Goal: Task Accomplishment & Management: Complete application form

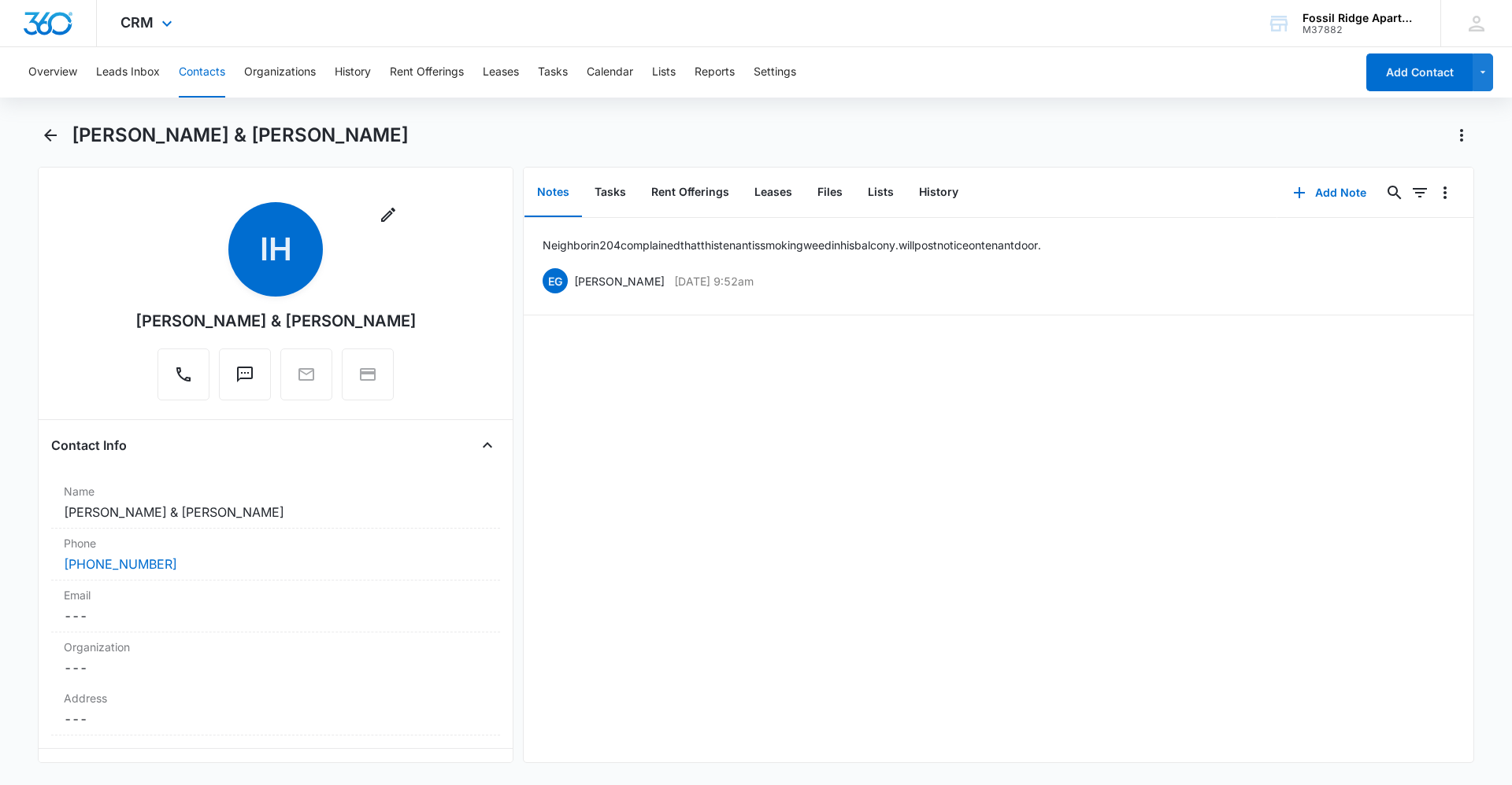
scroll to position [1023, 0]
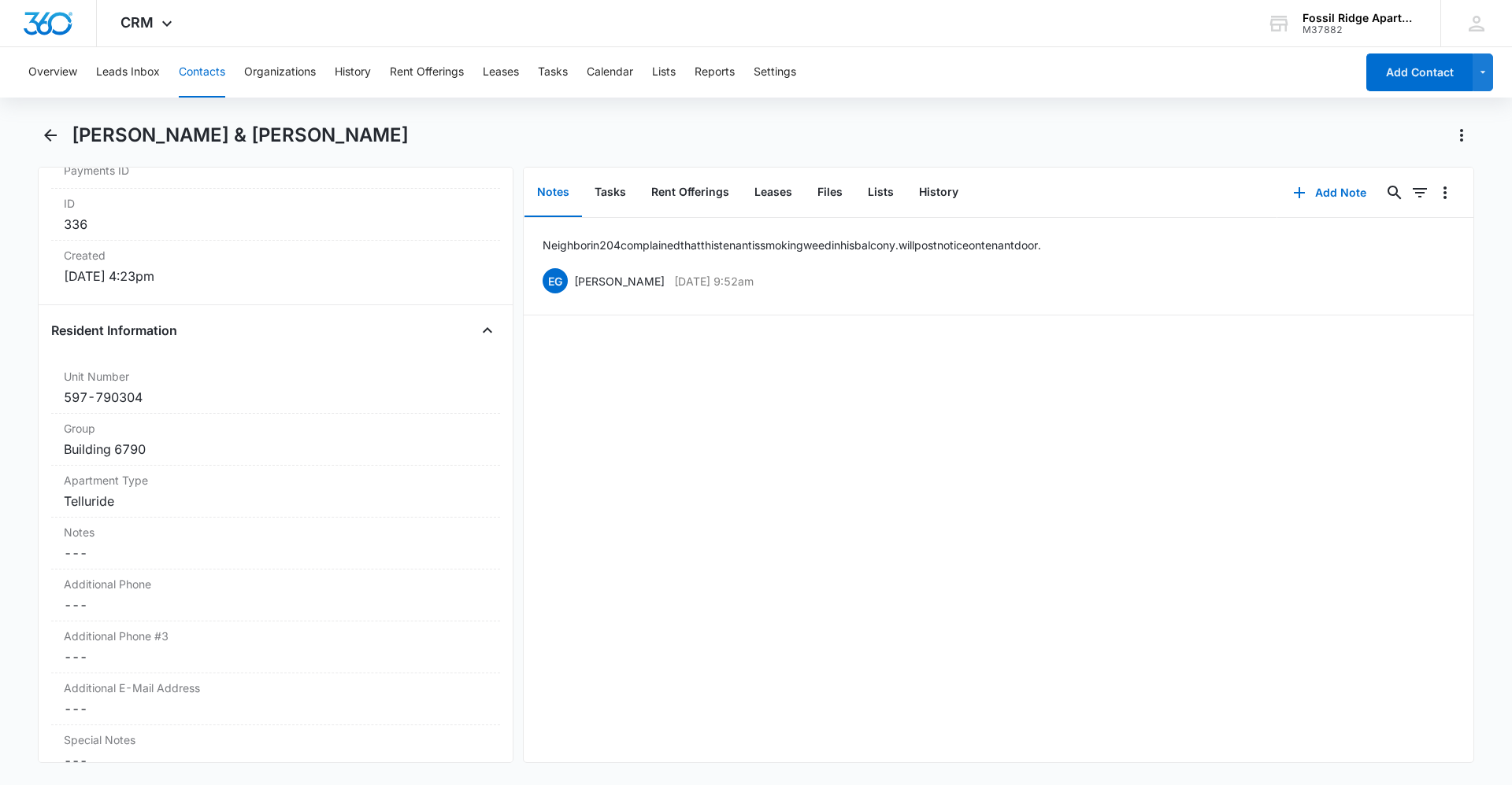
click at [31, 132] on main "[PERSON_NAME] & [PERSON_NAME] Remove IH [PERSON_NAME] & [PERSON_NAME] Contact I…" at bounding box center [756, 452] width 1512 height 660
click at [50, 134] on icon "Back" at bounding box center [50, 136] width 19 height 19
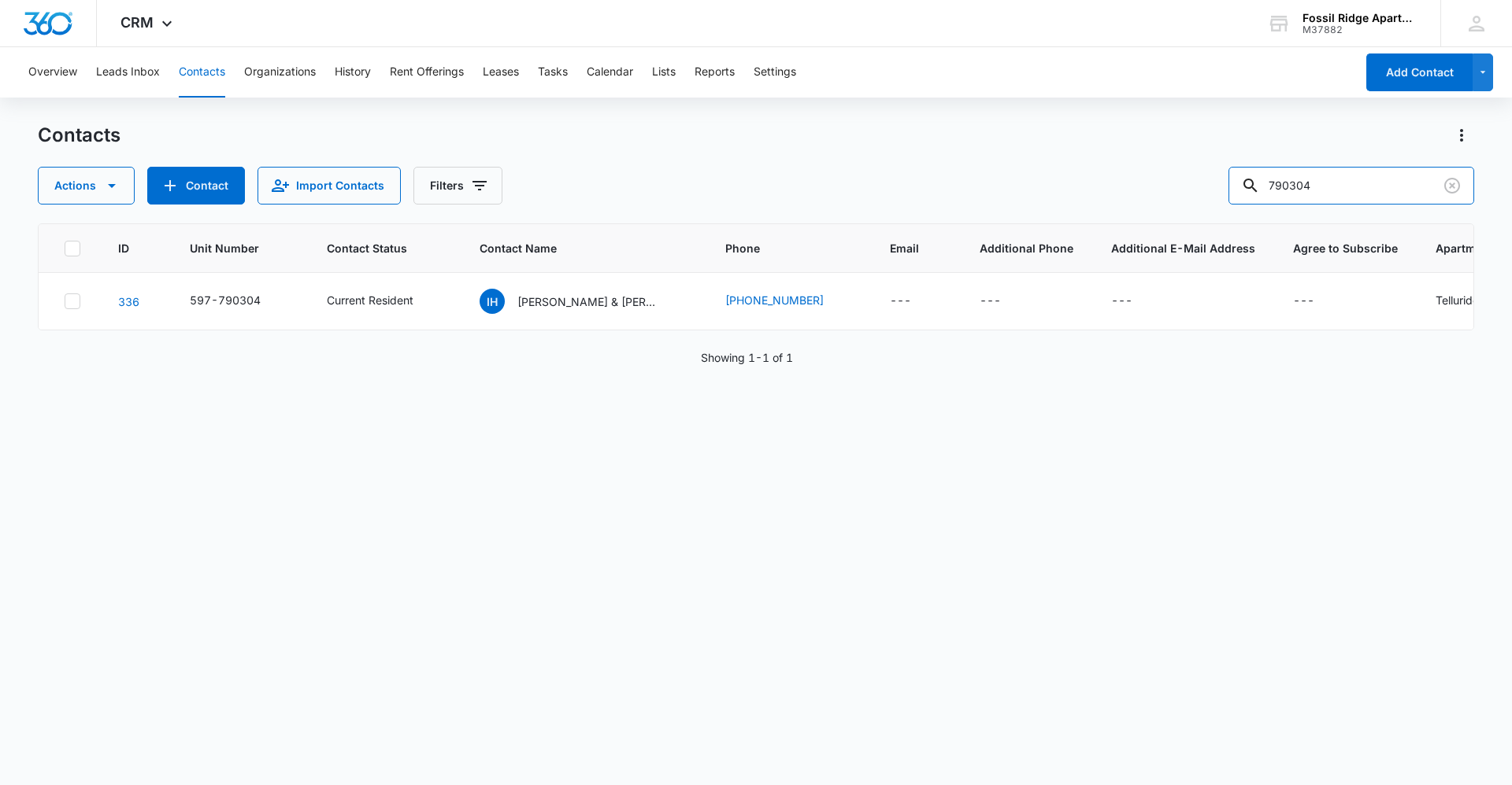
drag, startPoint x: 1328, startPoint y: 181, endPoint x: 876, endPoint y: 169, distance: 452.2
click at [879, 168] on div "Actions Contact Import Contacts Filters 790304" at bounding box center [756, 186] width 1436 height 37
type input "901108"
click at [561, 292] on div "AB [PERSON_NAME], [PERSON_NAME]" at bounding box center [569, 301] width 180 height 25
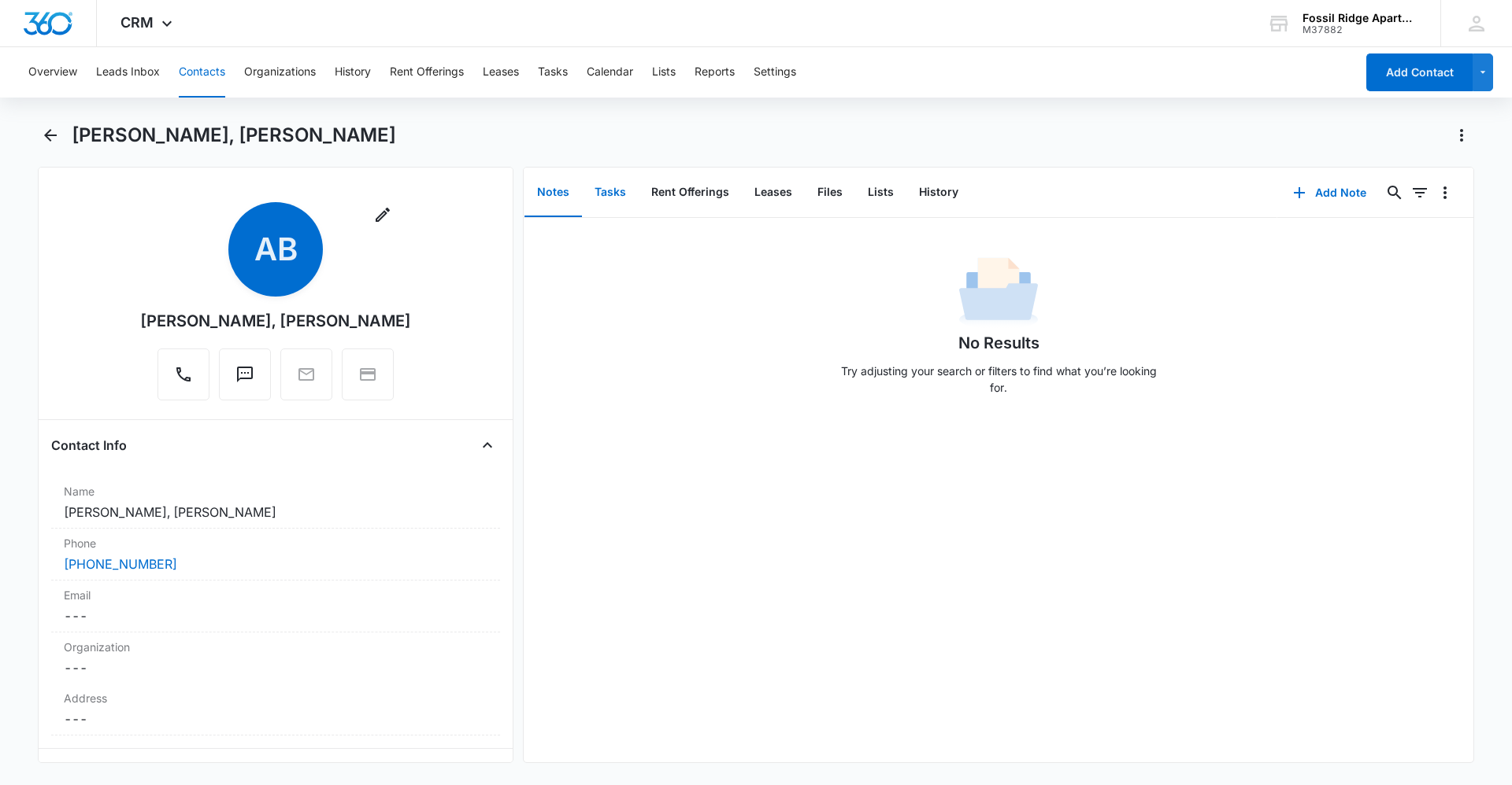
click at [608, 191] on button "Tasks" at bounding box center [610, 193] width 57 height 49
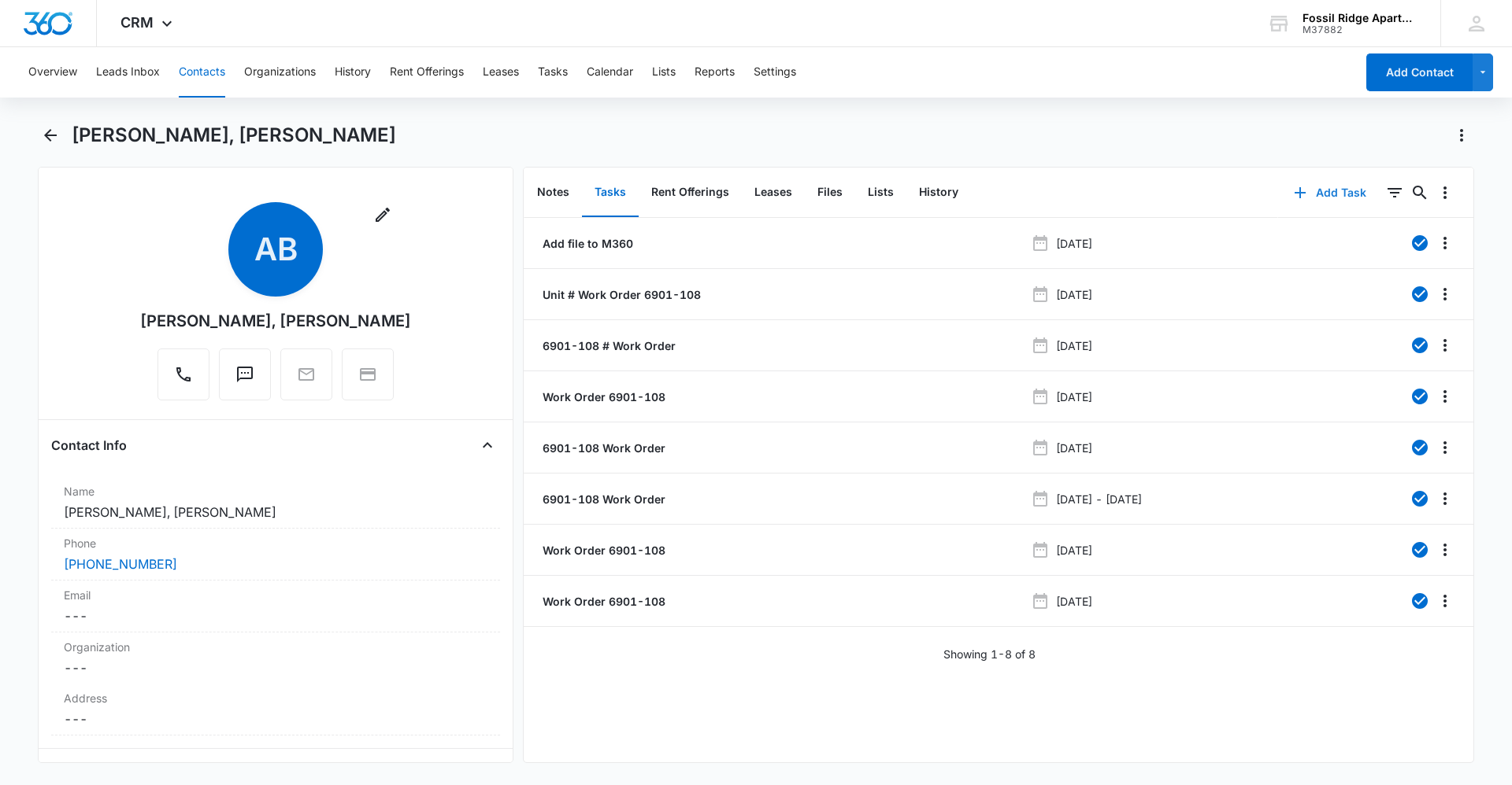
click at [1318, 195] on button "Add Task" at bounding box center [1330, 193] width 104 height 37
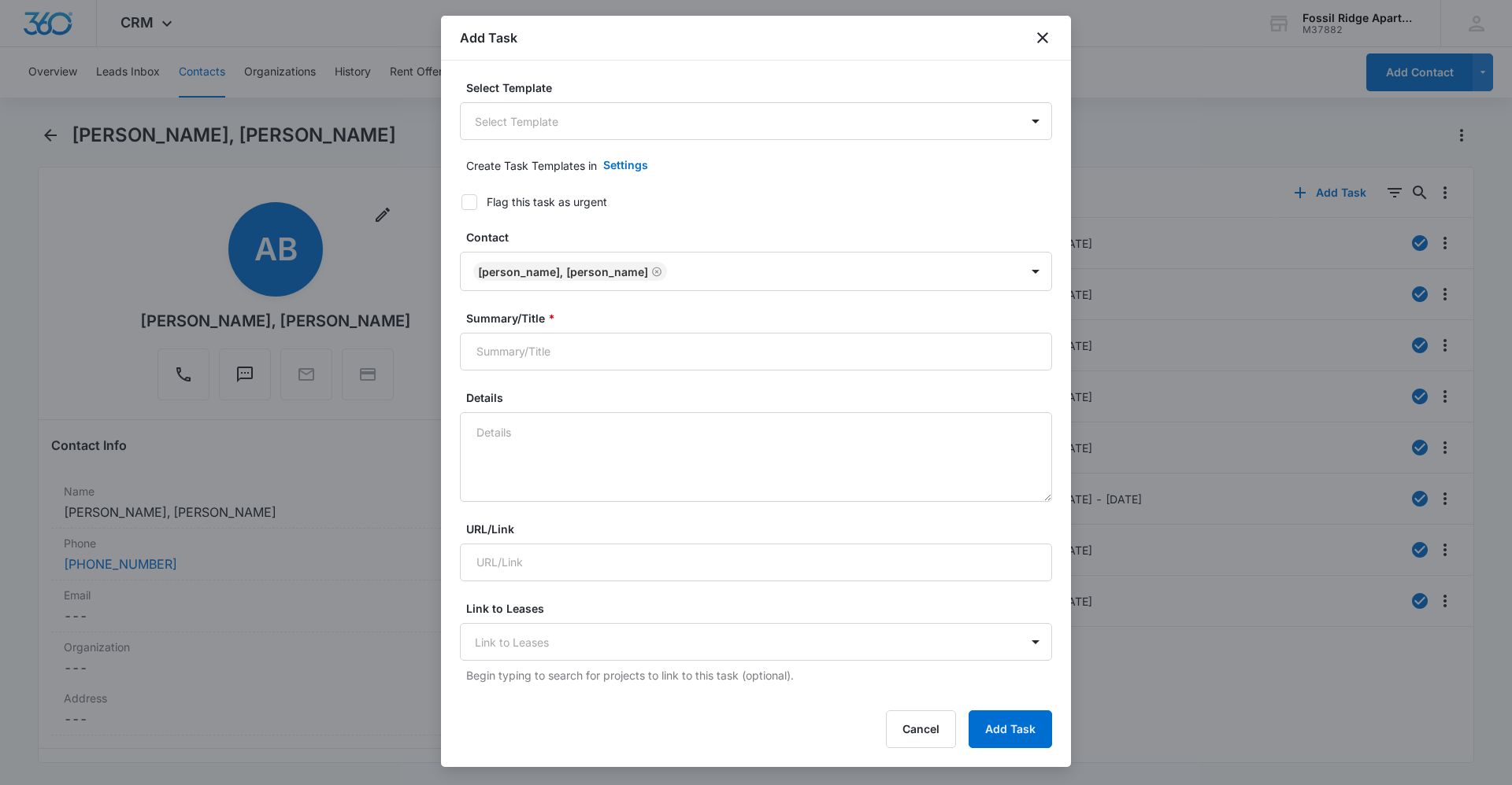
click at [611, 137] on body "CRM Apps Reputation Websites Forms CRM Email Social Content Ads Intelligence Fi…" at bounding box center [756, 392] width 1512 height 785
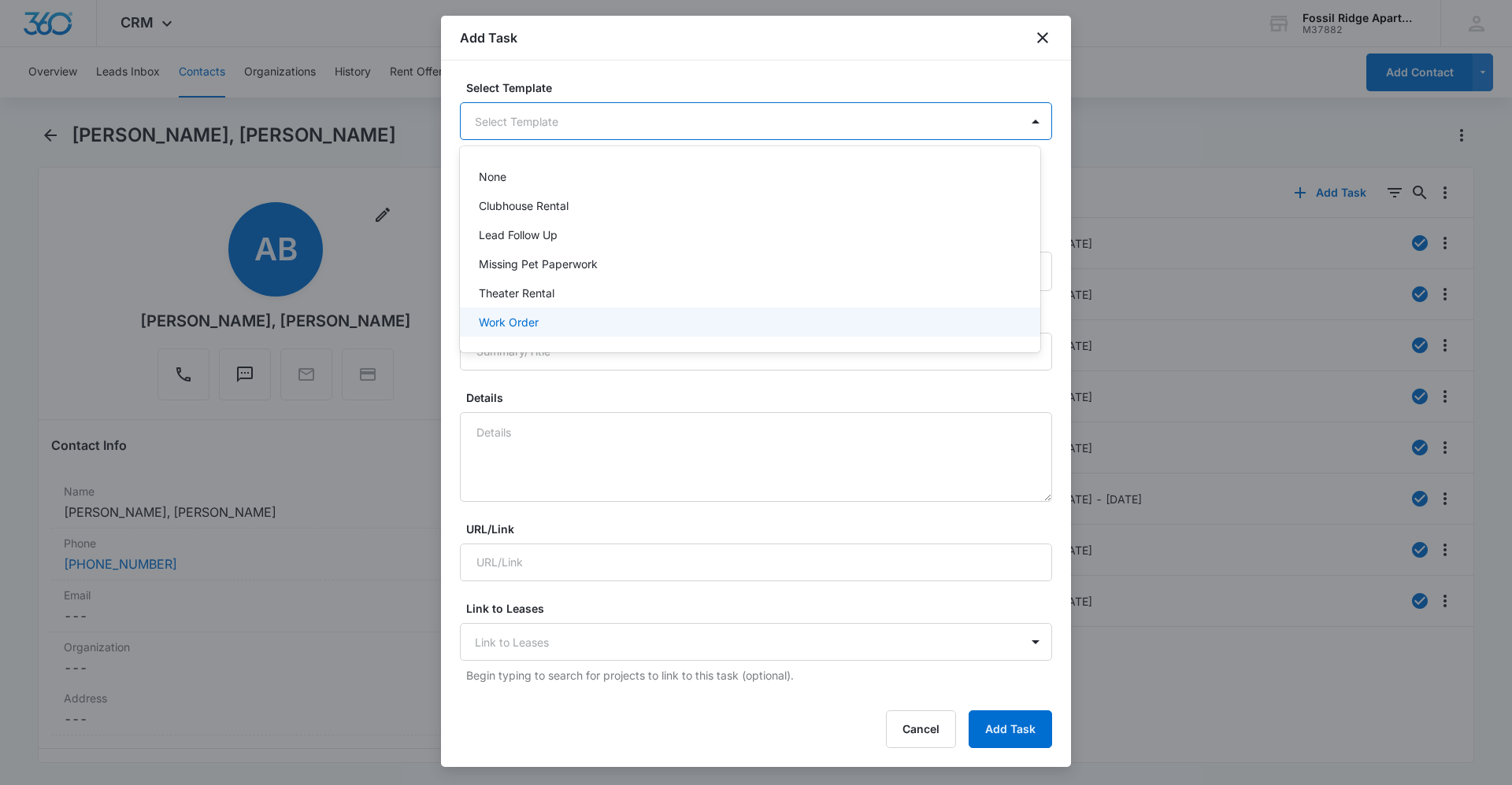
click at [586, 328] on div "Work Order" at bounding box center [748, 322] width 540 height 17
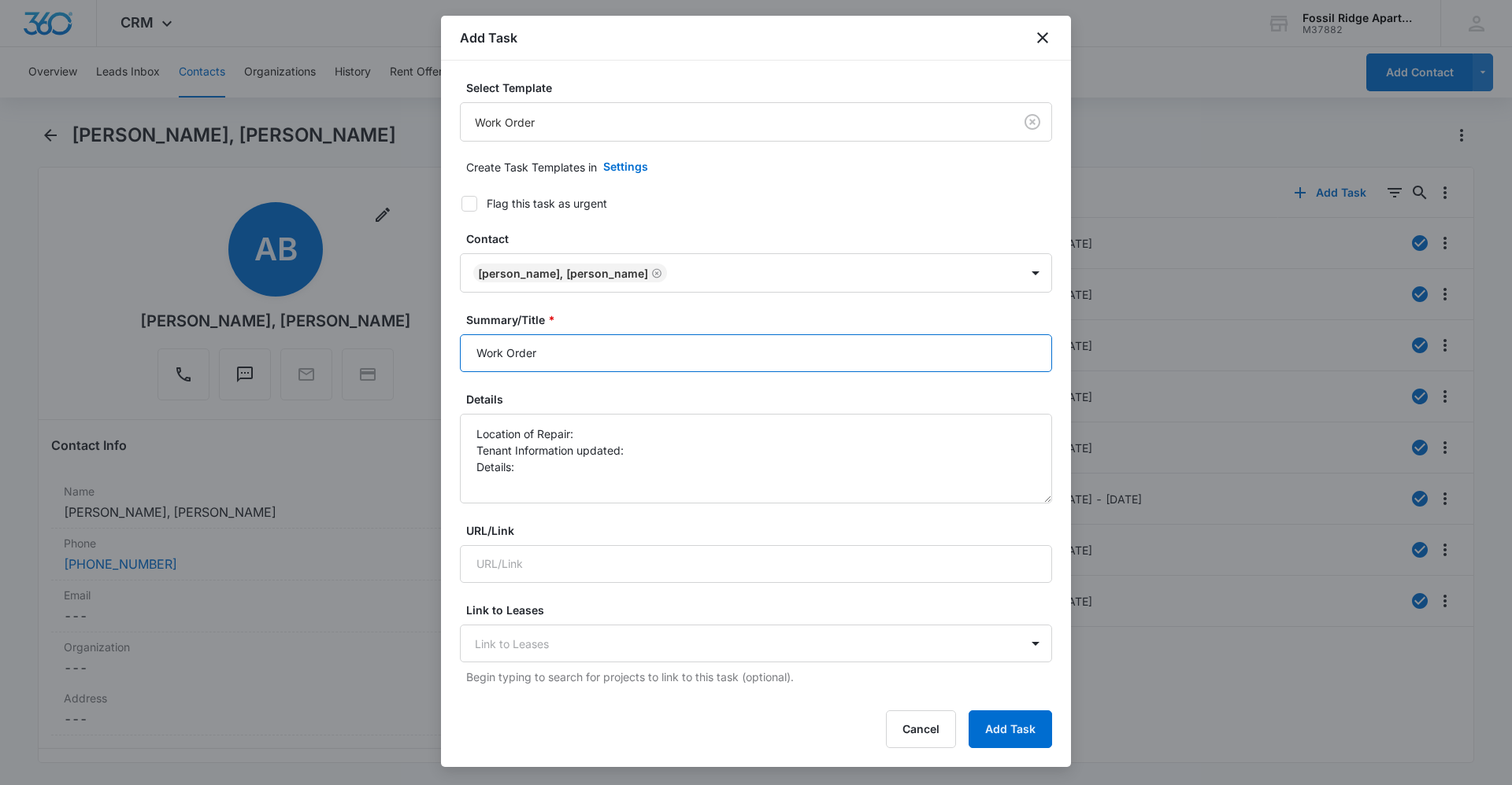
click at [653, 344] on input "Work Order" at bounding box center [756, 353] width 592 height 37
type input "Work Order 6901-108"
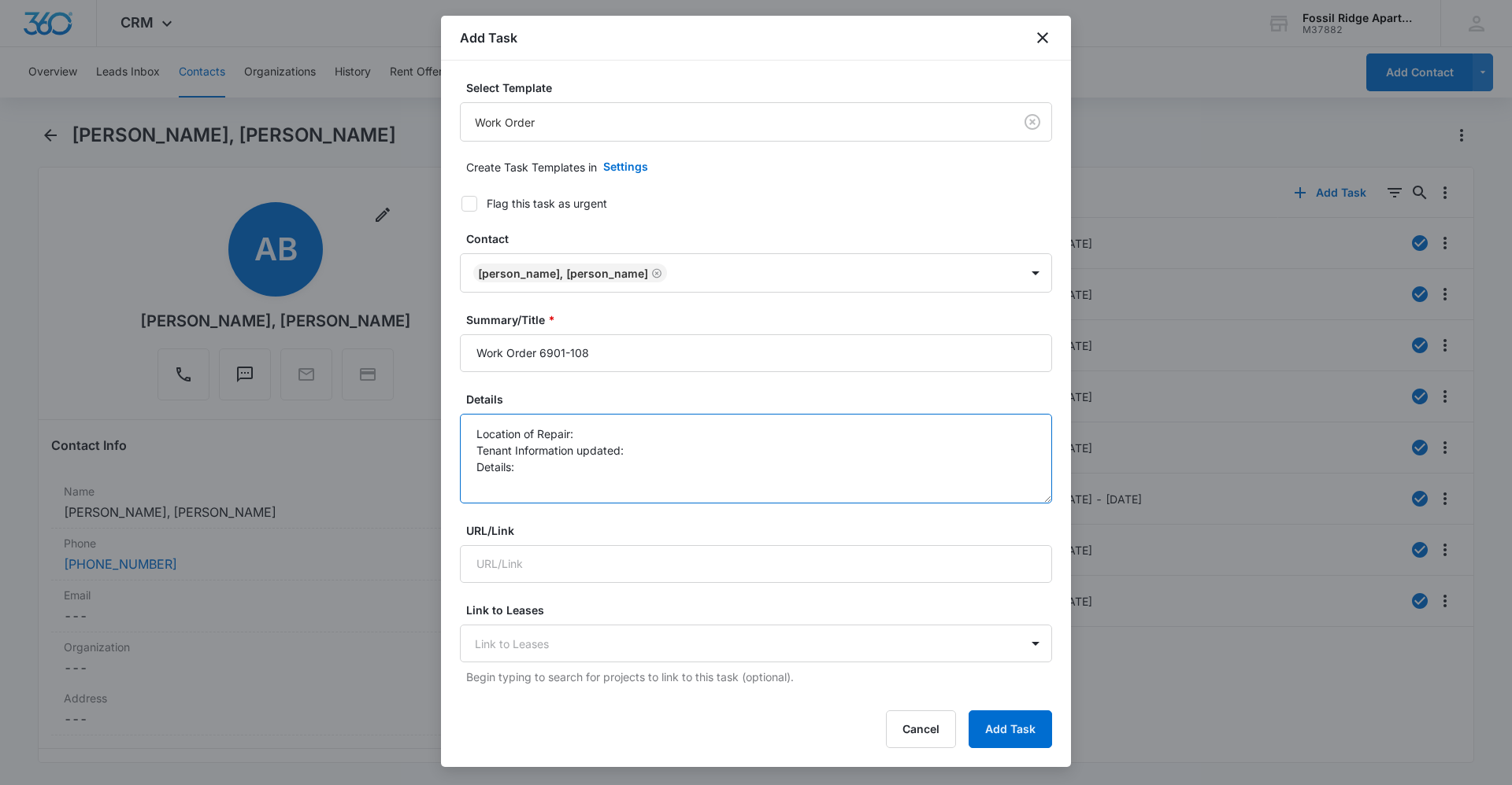
click at [626, 435] on textarea "Location of Repair: Tenant Information updated: Details:" at bounding box center [756, 459] width 592 height 90
click at [631, 478] on textarea "Location of Repair: Bathroom Tenant Information updated: yes Details: ceiling i…" at bounding box center [756, 459] width 592 height 90
click at [615, 458] on textarea "Location of Repair: Bathroom Tenant Information updated: yes Details: ceiling i…" at bounding box center [756, 459] width 592 height 90
click at [589, 471] on textarea "Location of Repair: Bathroom Tenant Information updated: yes Details: ceiling i…" at bounding box center [756, 459] width 592 height 90
click at [631, 491] on textarea "Location of Repair: Bathroom Tenant Information updated: yes Details: ceiling i…" at bounding box center [756, 459] width 592 height 90
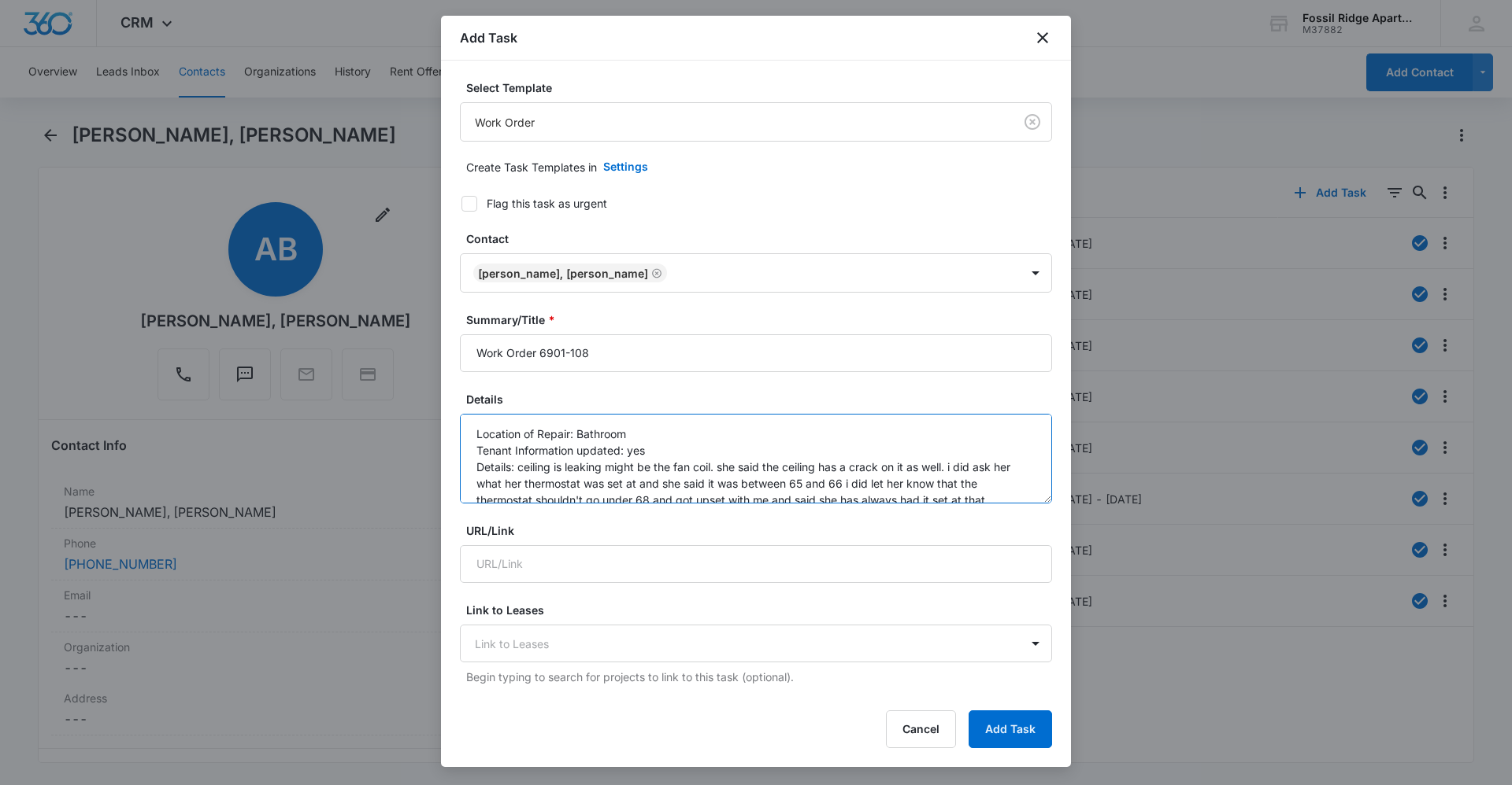
click at [1039, 513] on form "Select Template Work Order Create Task Templates in Settings Flag this task as …" at bounding box center [756, 768] width 592 height 1378
drag, startPoint x: 1033, startPoint y: 501, endPoint x: 1036, endPoint y: 531, distance: 30.1
click at [1036, 531] on textarea "Location of Repair: Bathroom Tenant Information updated: yes Details: ceiling i…" at bounding box center [756, 474] width 592 height 120
drag, startPoint x: 950, startPoint y: 467, endPoint x: 958, endPoint y: 451, distance: 17.9
click at [958, 451] on textarea "Location of Repair: Bathroom Tenant Information updated: yes Details: ceiling i…" at bounding box center [756, 474] width 592 height 120
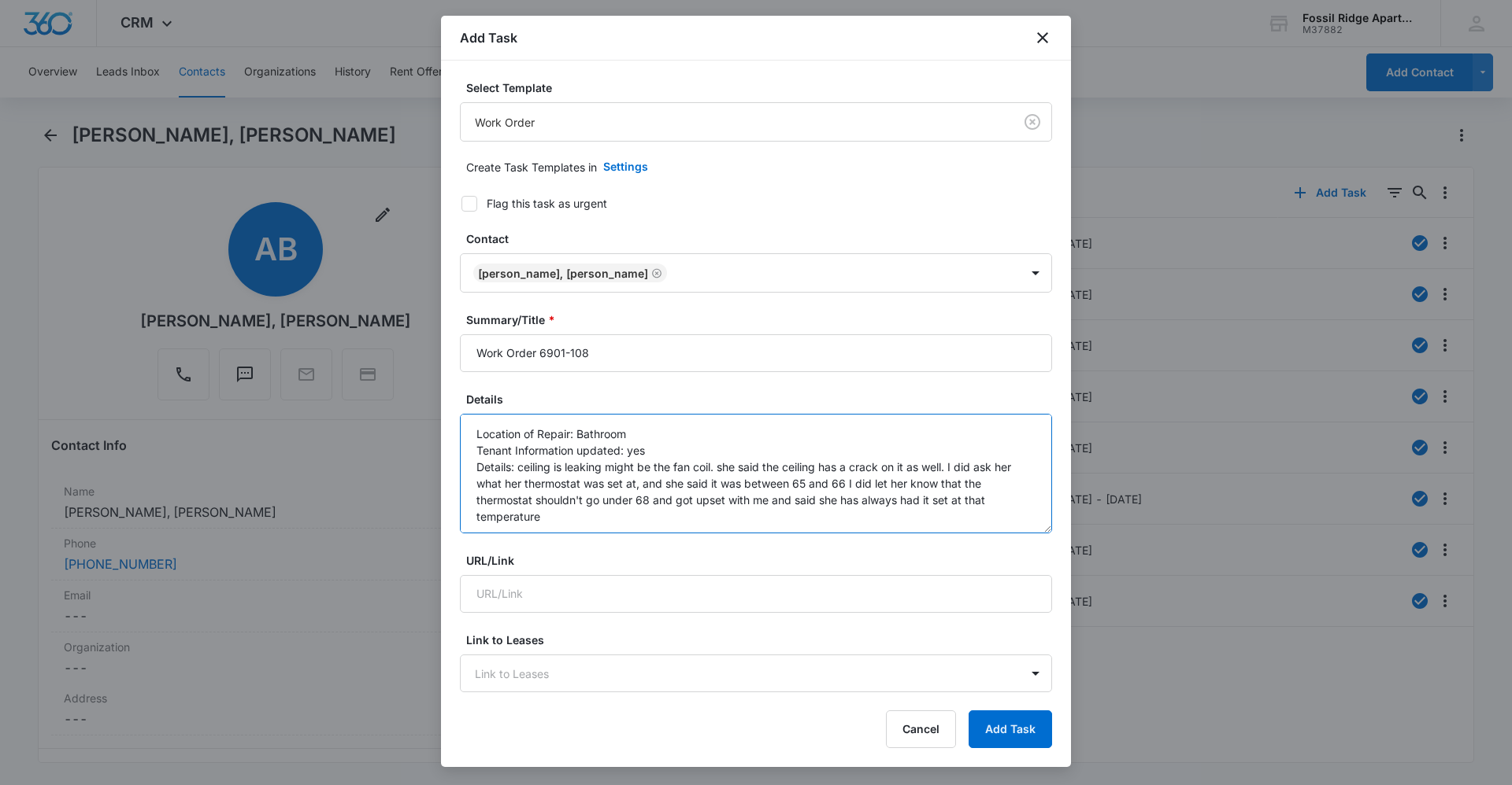
type textarea "Location of Repair: Bathroom Tenant Information updated: yes Details: ceiling i…"
click at [489, 207] on div "Flag this task as urgent" at bounding box center [546, 204] width 121 height 17
click at [461, 207] on input "Flag this task as urgent" at bounding box center [456, 204] width 11 height 11
checkbox input "true"
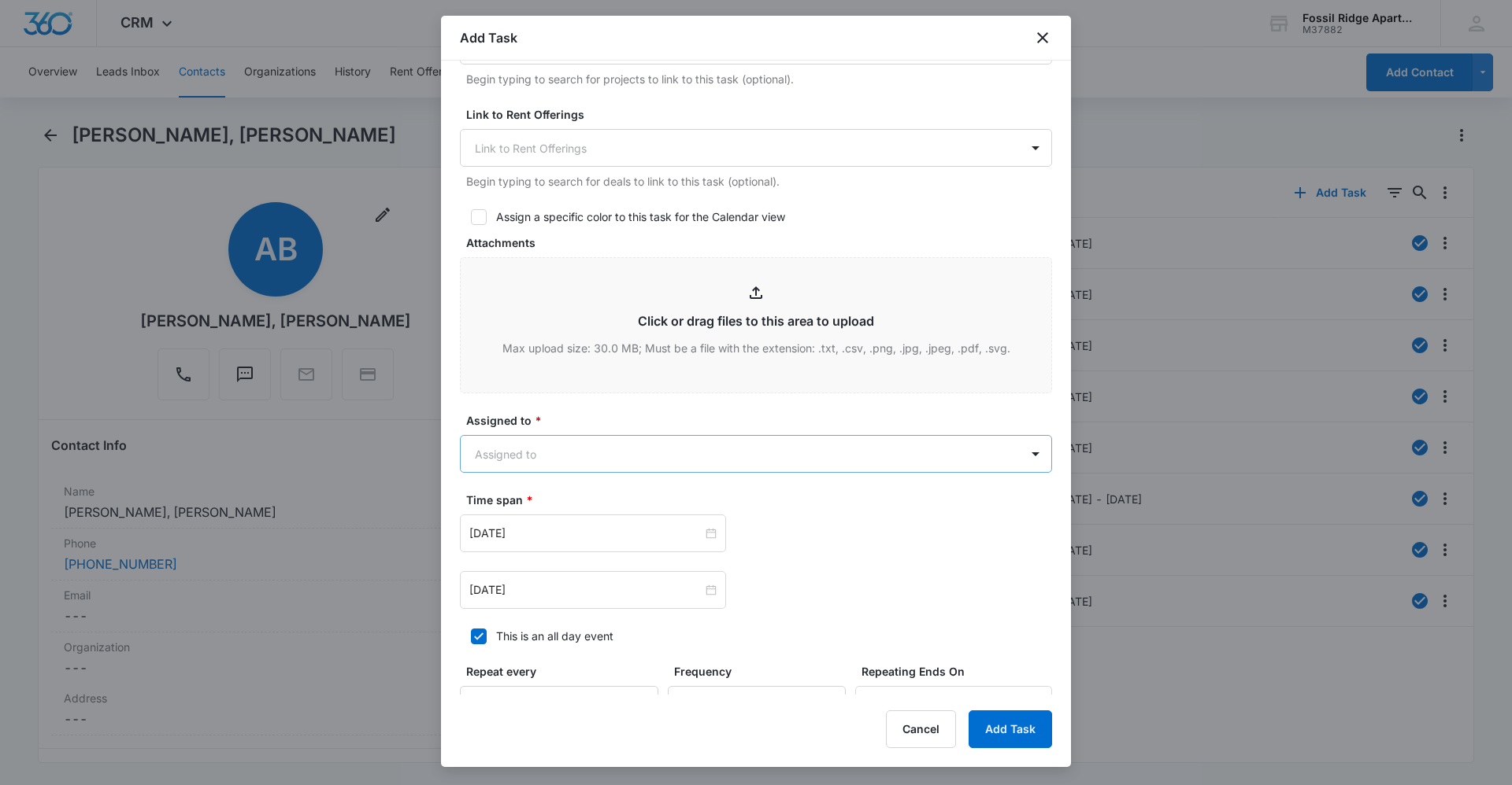
scroll to position [630, 0]
click at [587, 461] on body "CRM Apps Reputation Websites Forms CRM Email Social Content Ads Intelligence Fi…" at bounding box center [756, 392] width 1512 height 785
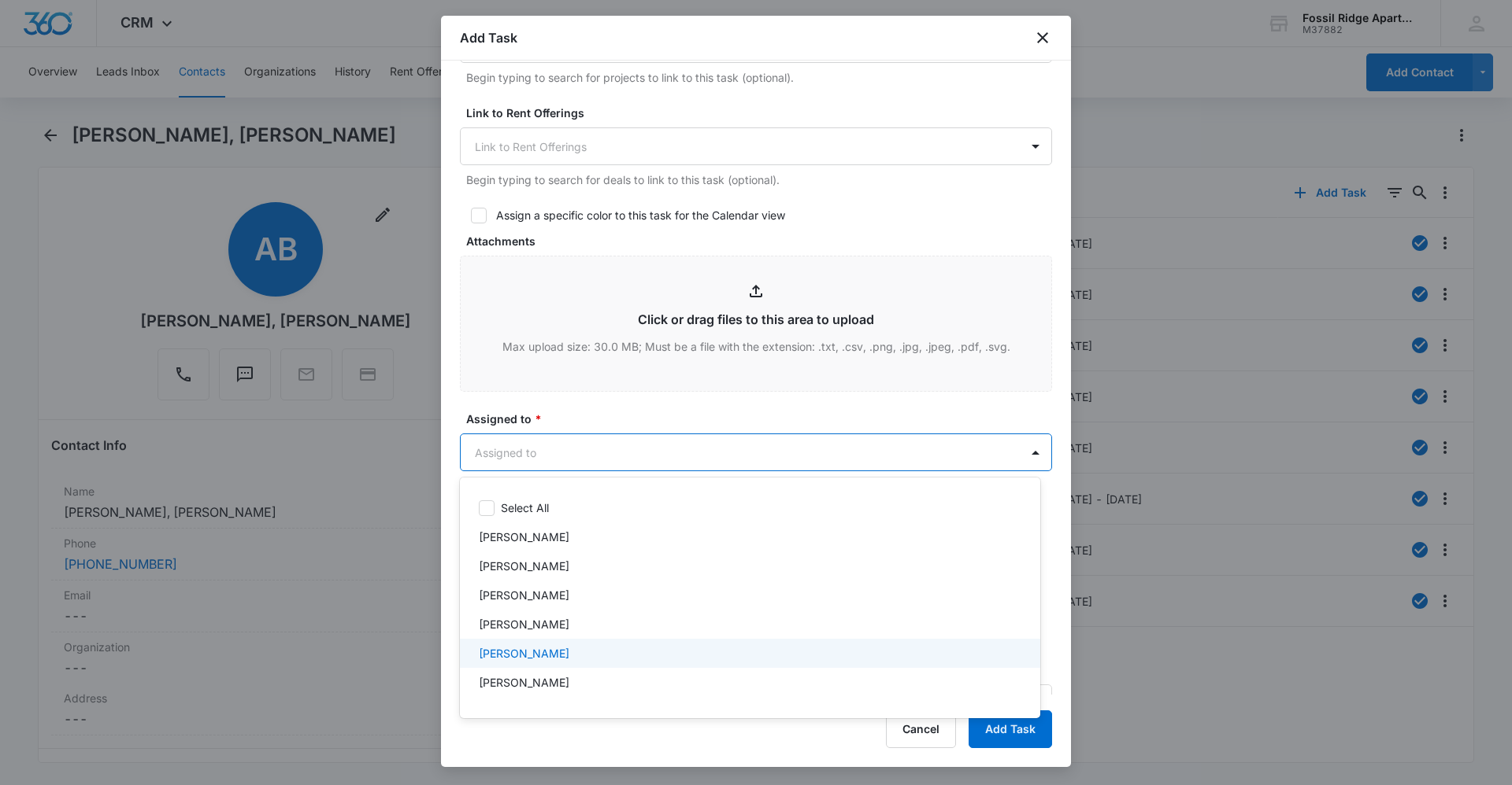
click at [565, 649] on div "[PERSON_NAME]" at bounding box center [748, 654] width 540 height 17
click at [622, 418] on div at bounding box center [756, 392] width 1512 height 785
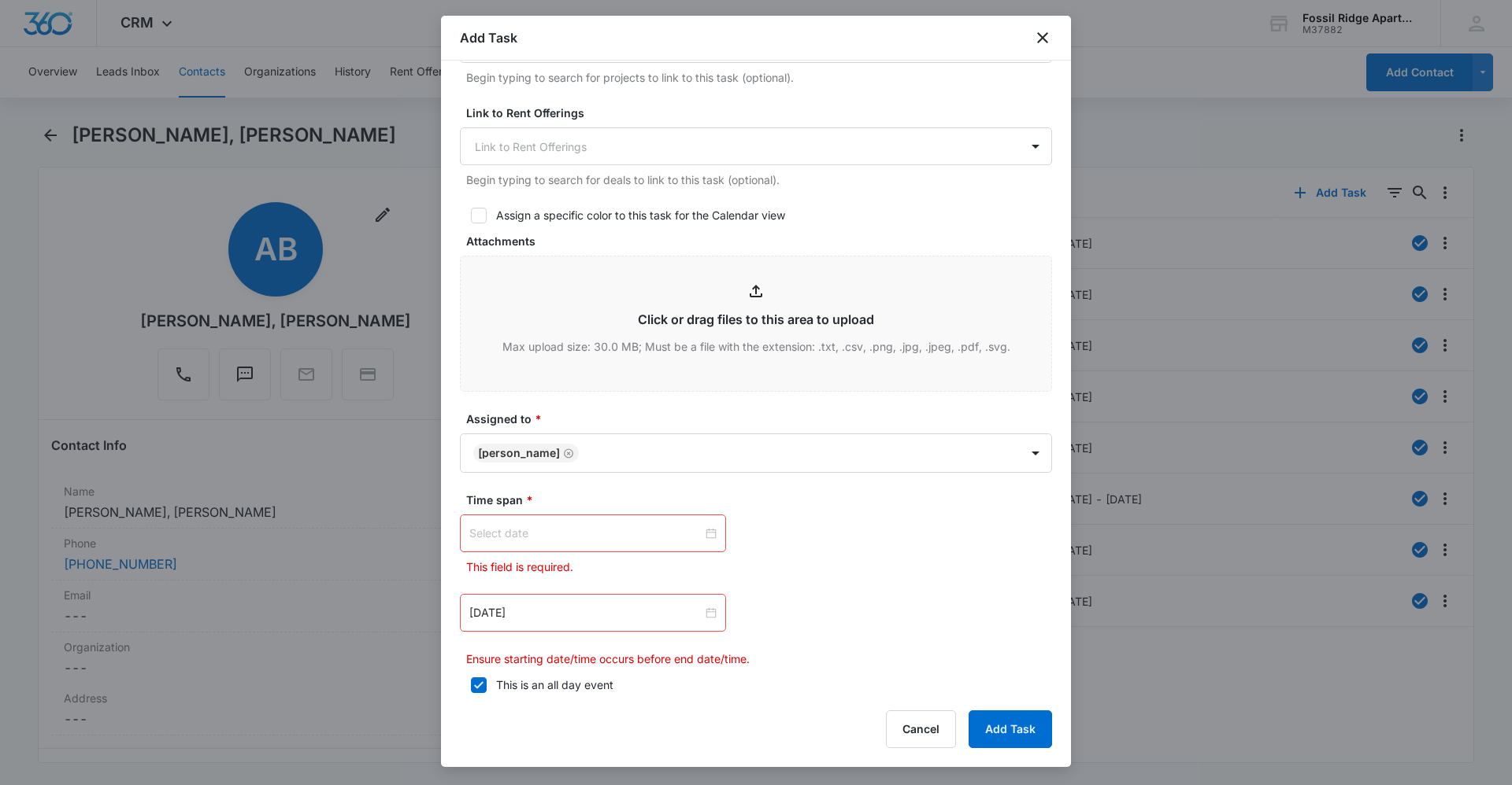
click at [706, 531] on div at bounding box center [593, 534] width 247 height 18
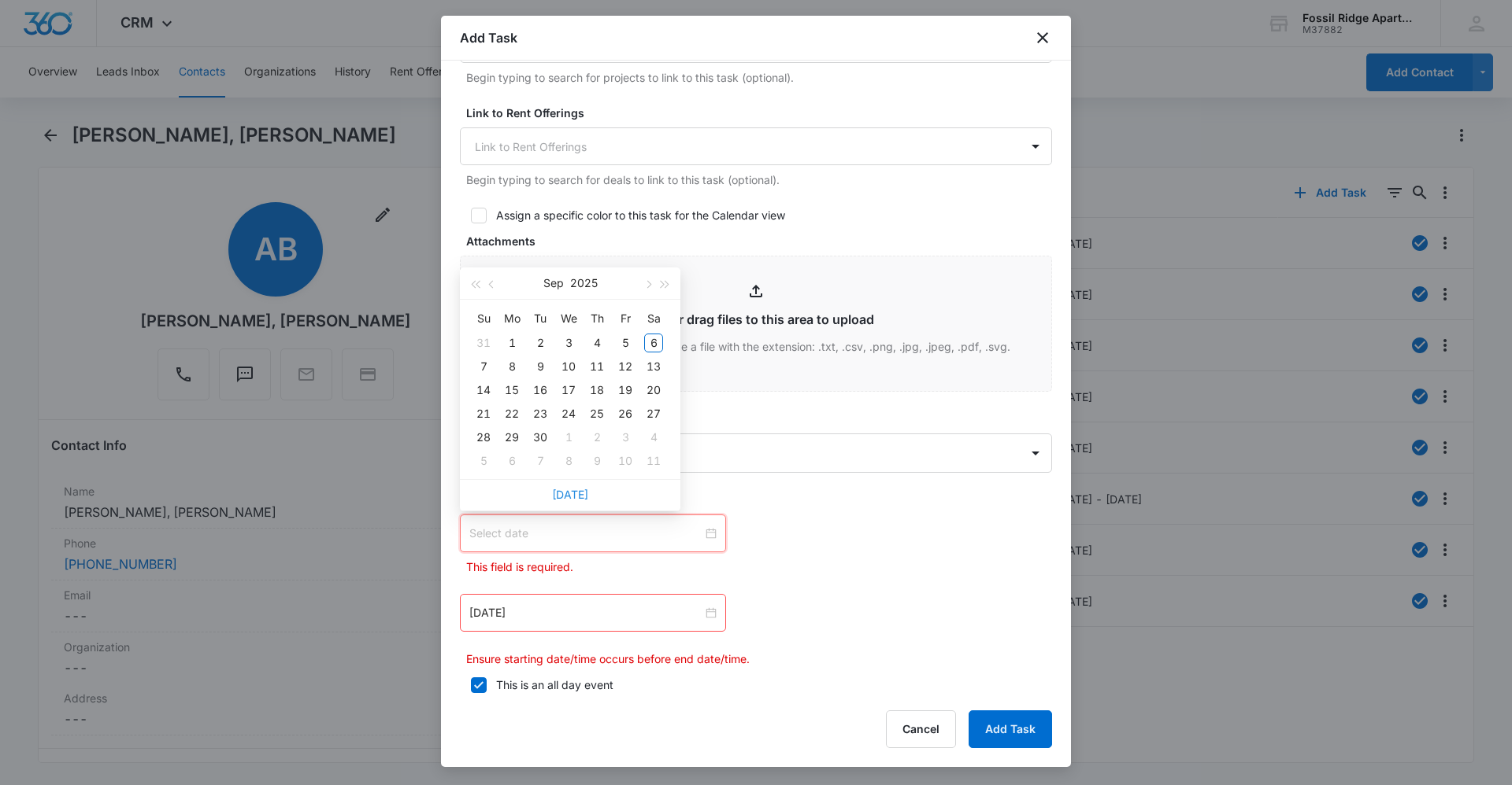
click at [576, 494] on link "[DATE]" at bounding box center [569, 494] width 36 height 13
type input "[DATE]"
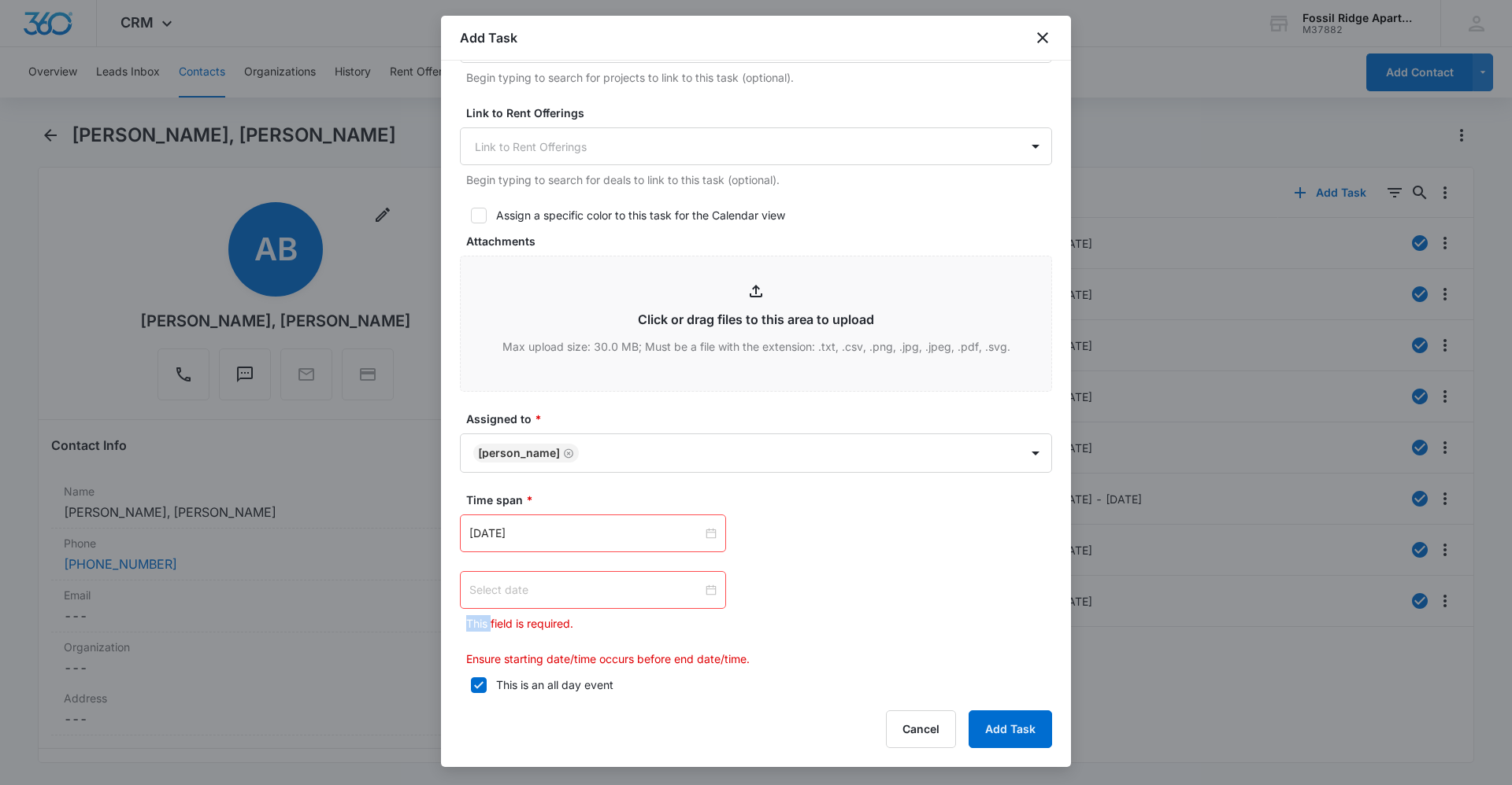
click at [706, 591] on div at bounding box center [593, 590] width 247 height 18
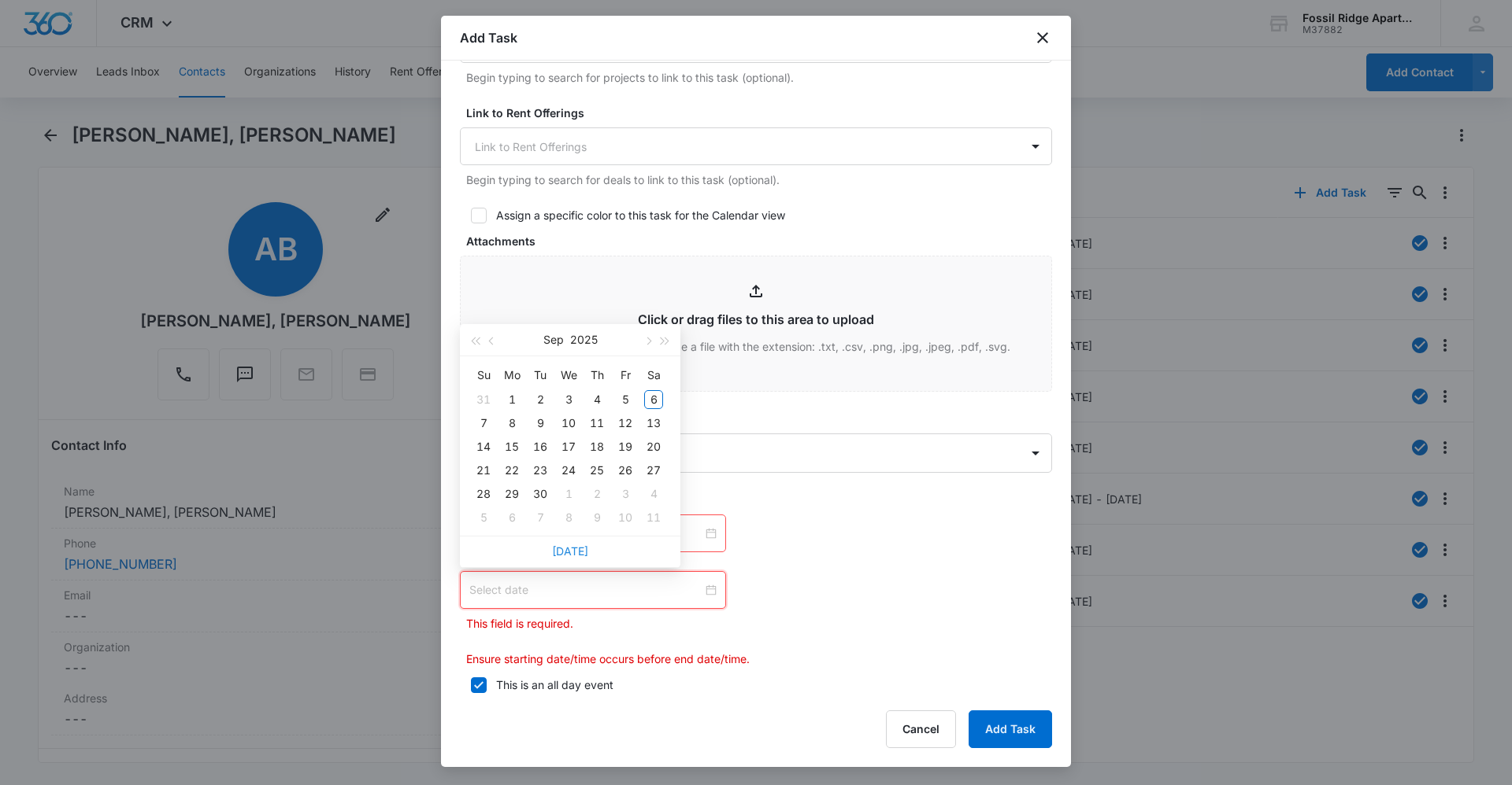
click at [583, 551] on link "[DATE]" at bounding box center [569, 551] width 36 height 13
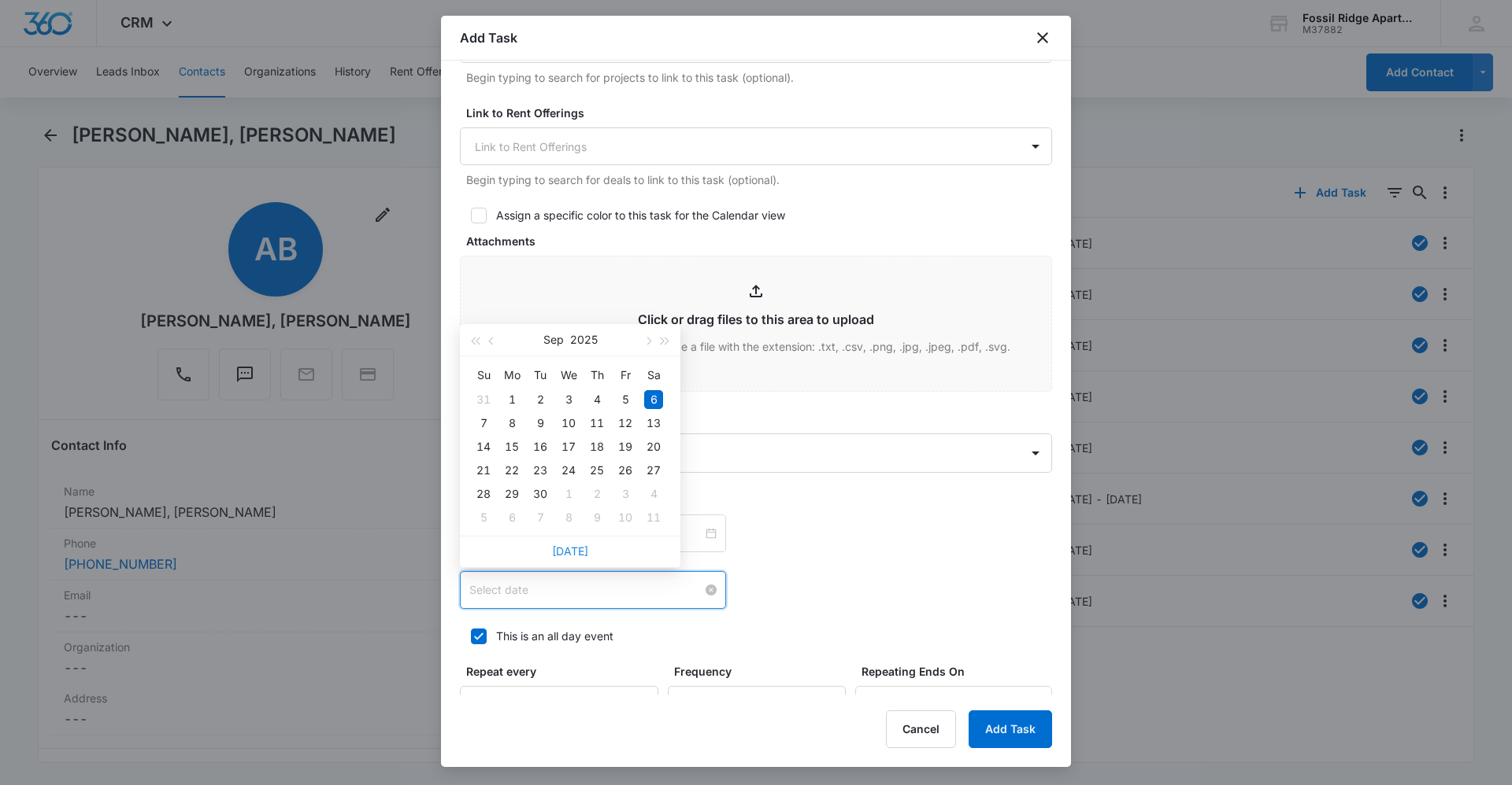
type input "[DATE]"
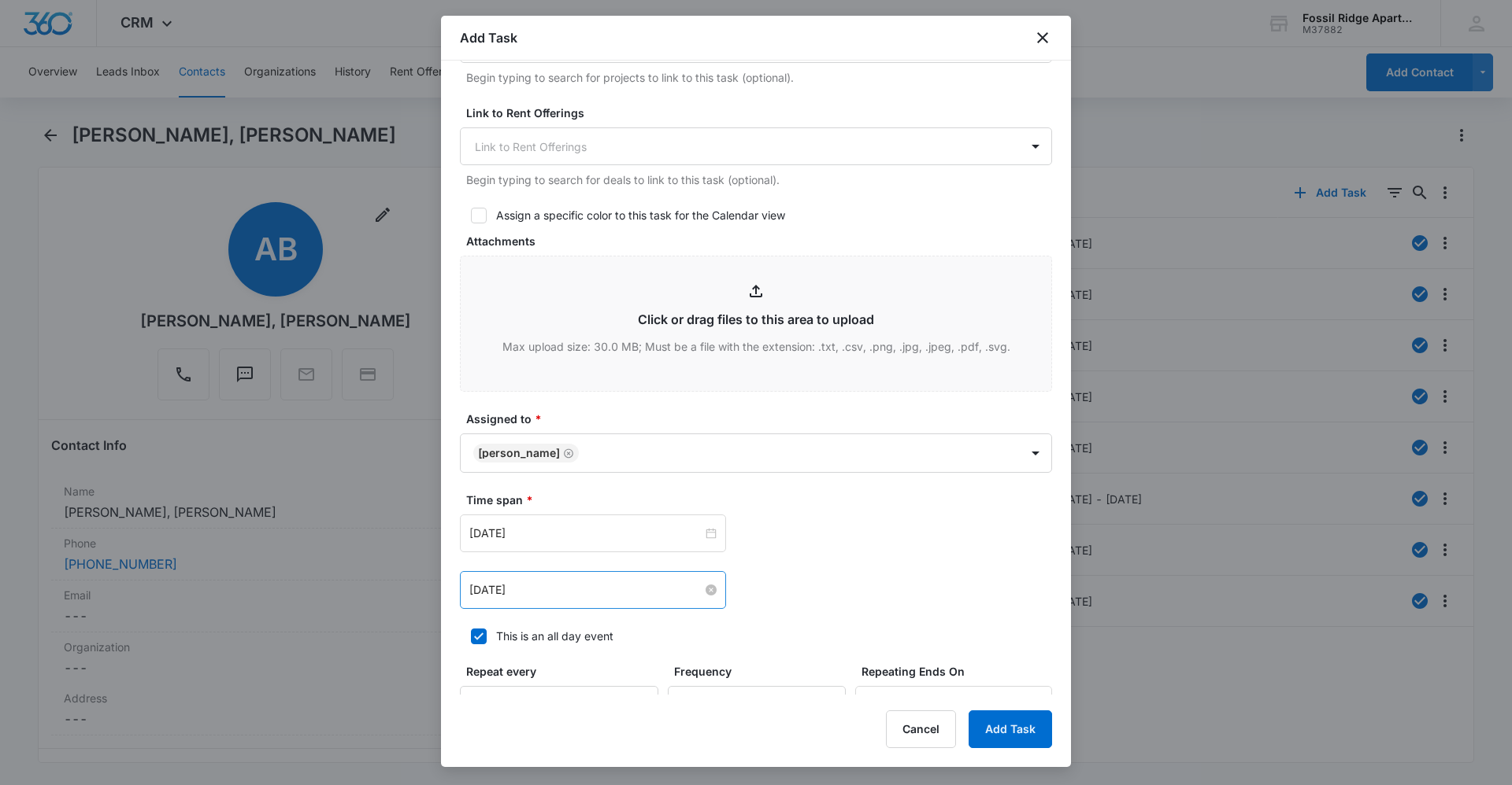
click at [847, 616] on form "Select Template Work Order Create Task Templates in Settings Flag this task as …" at bounding box center [756, 154] width 592 height 1409
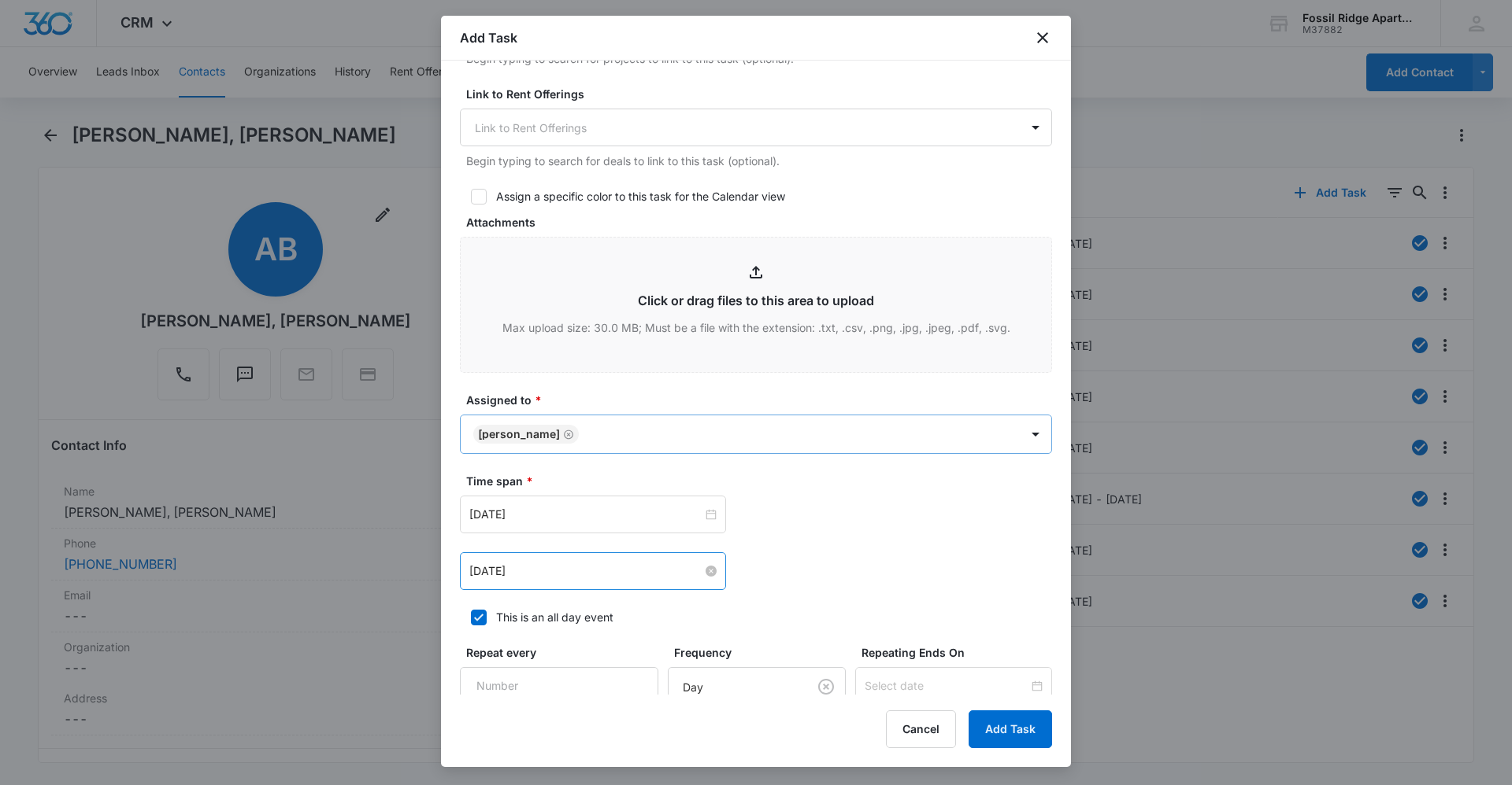
scroll to position [420, 0]
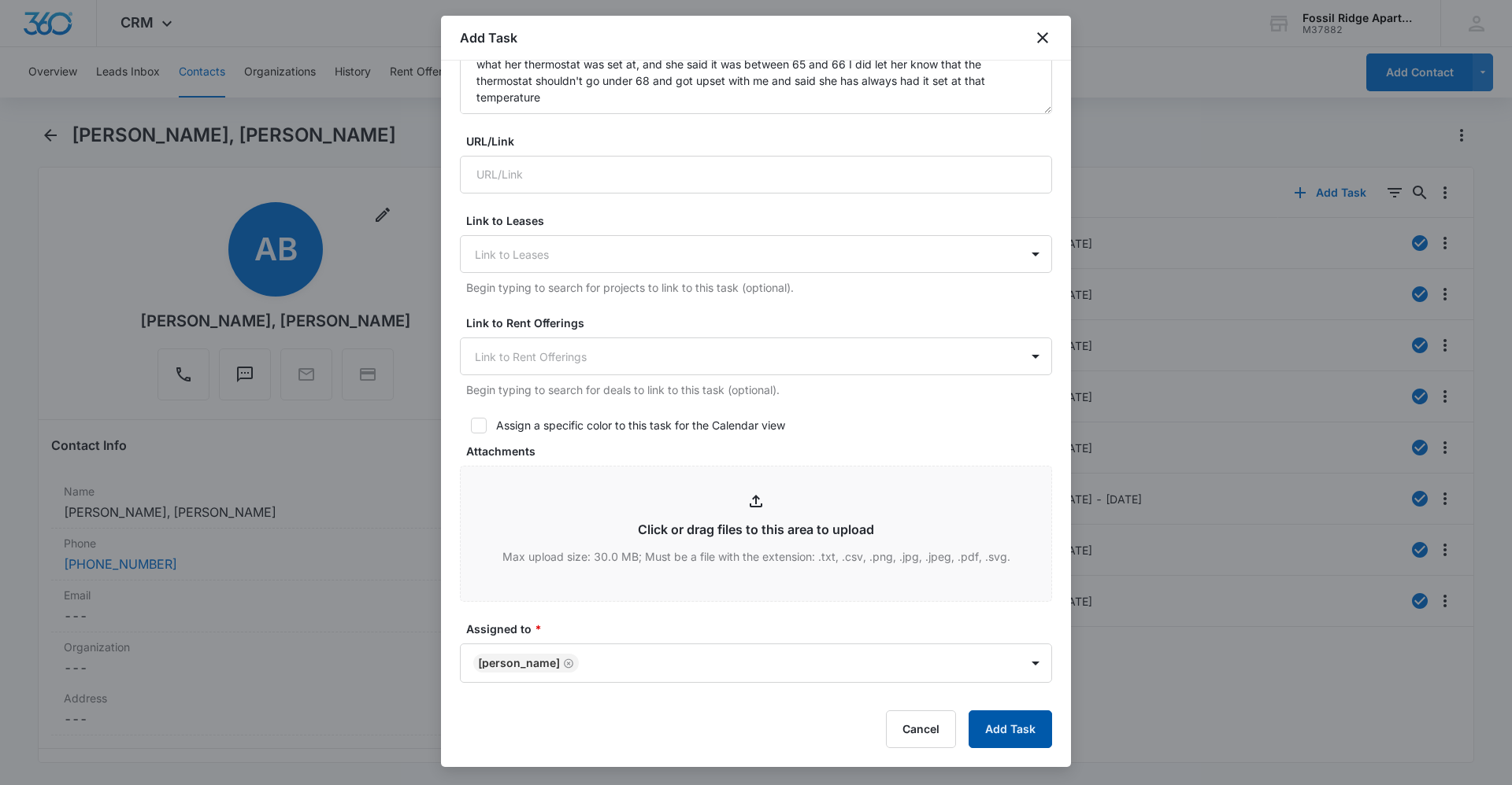
click at [1001, 734] on button "Add Task" at bounding box center [1010, 729] width 83 height 37
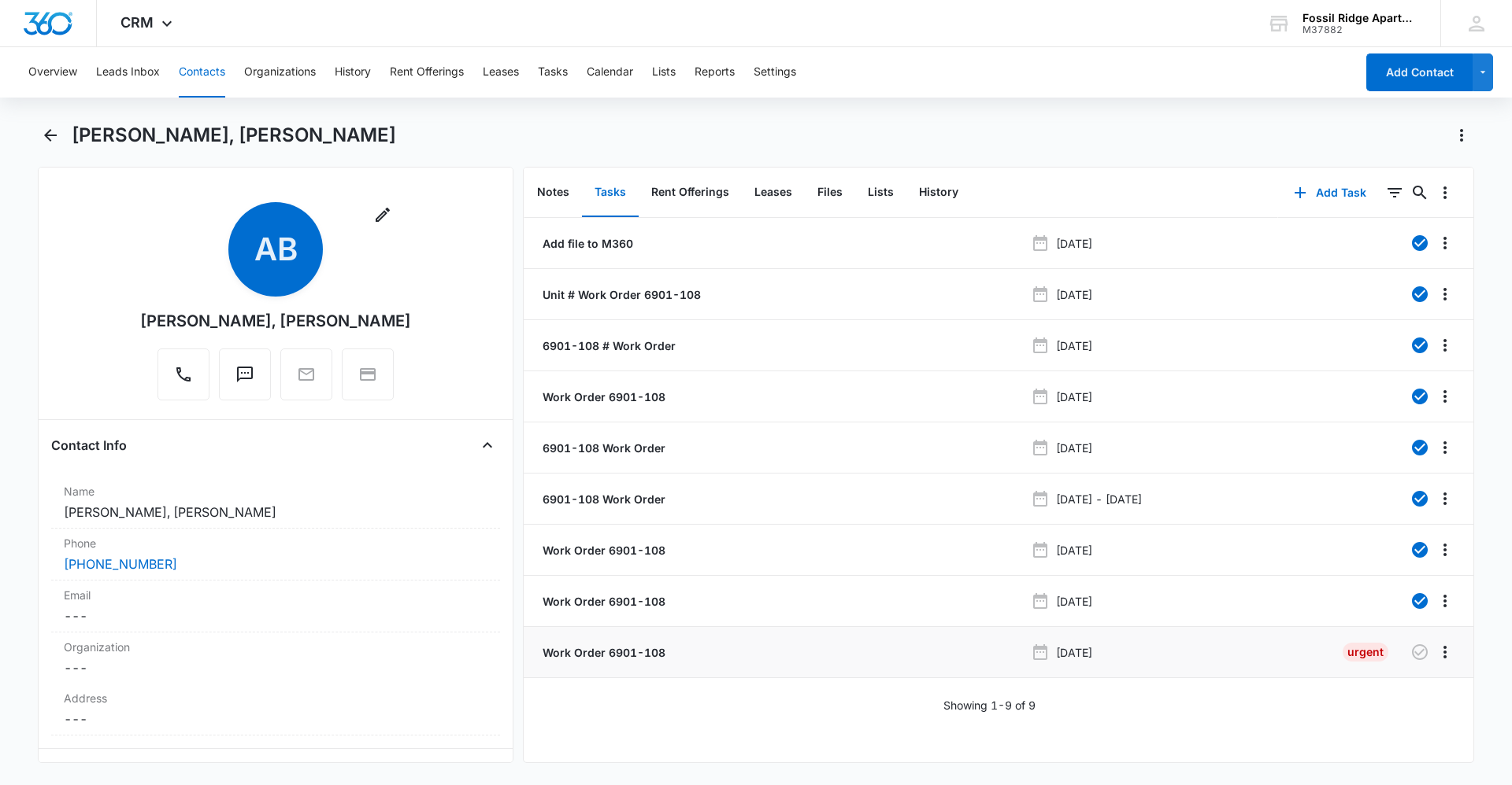
click at [617, 650] on p "Work Order 6901-108" at bounding box center [602, 653] width 126 height 17
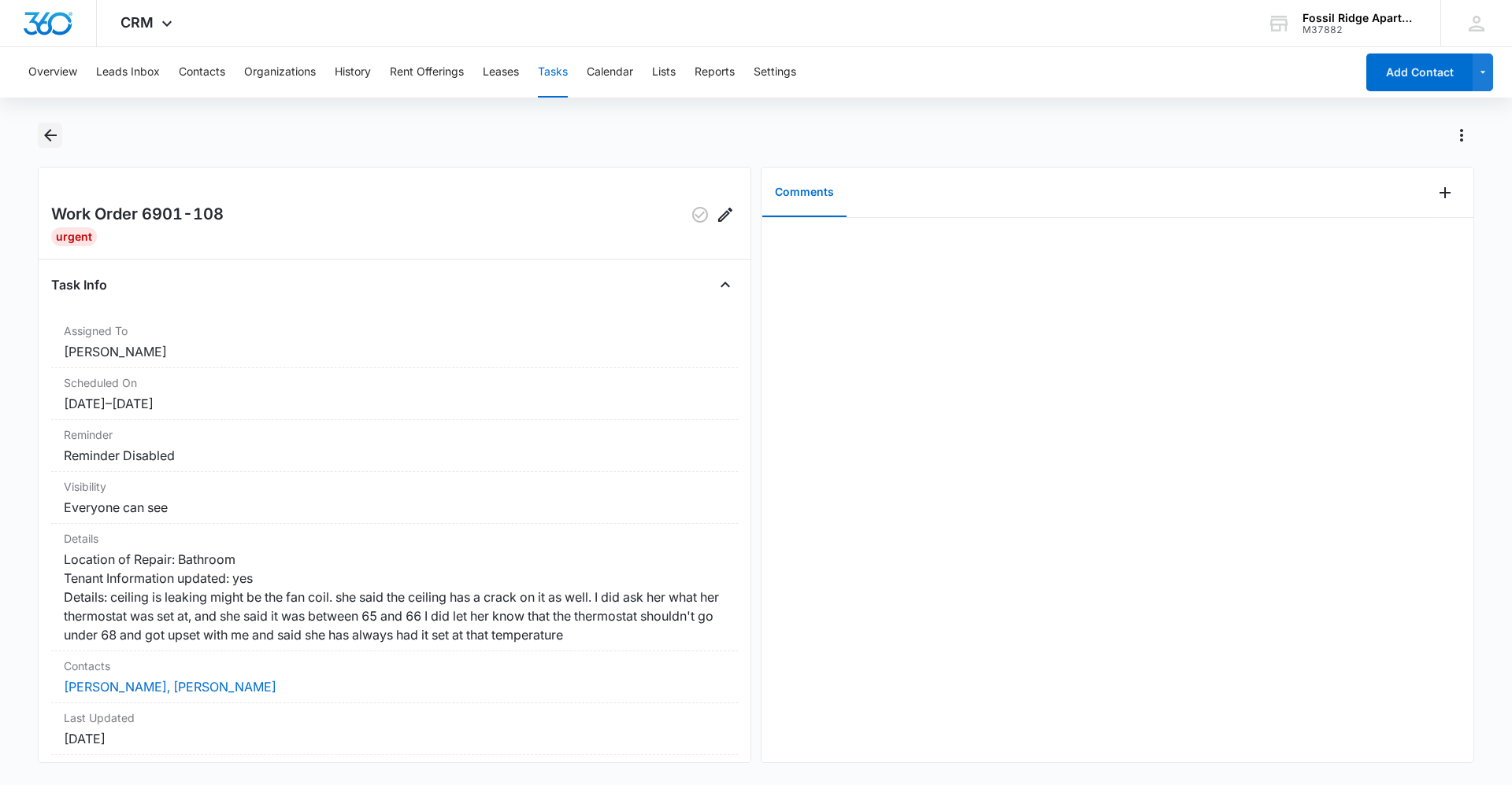
click at [55, 131] on icon "Back" at bounding box center [50, 136] width 19 height 19
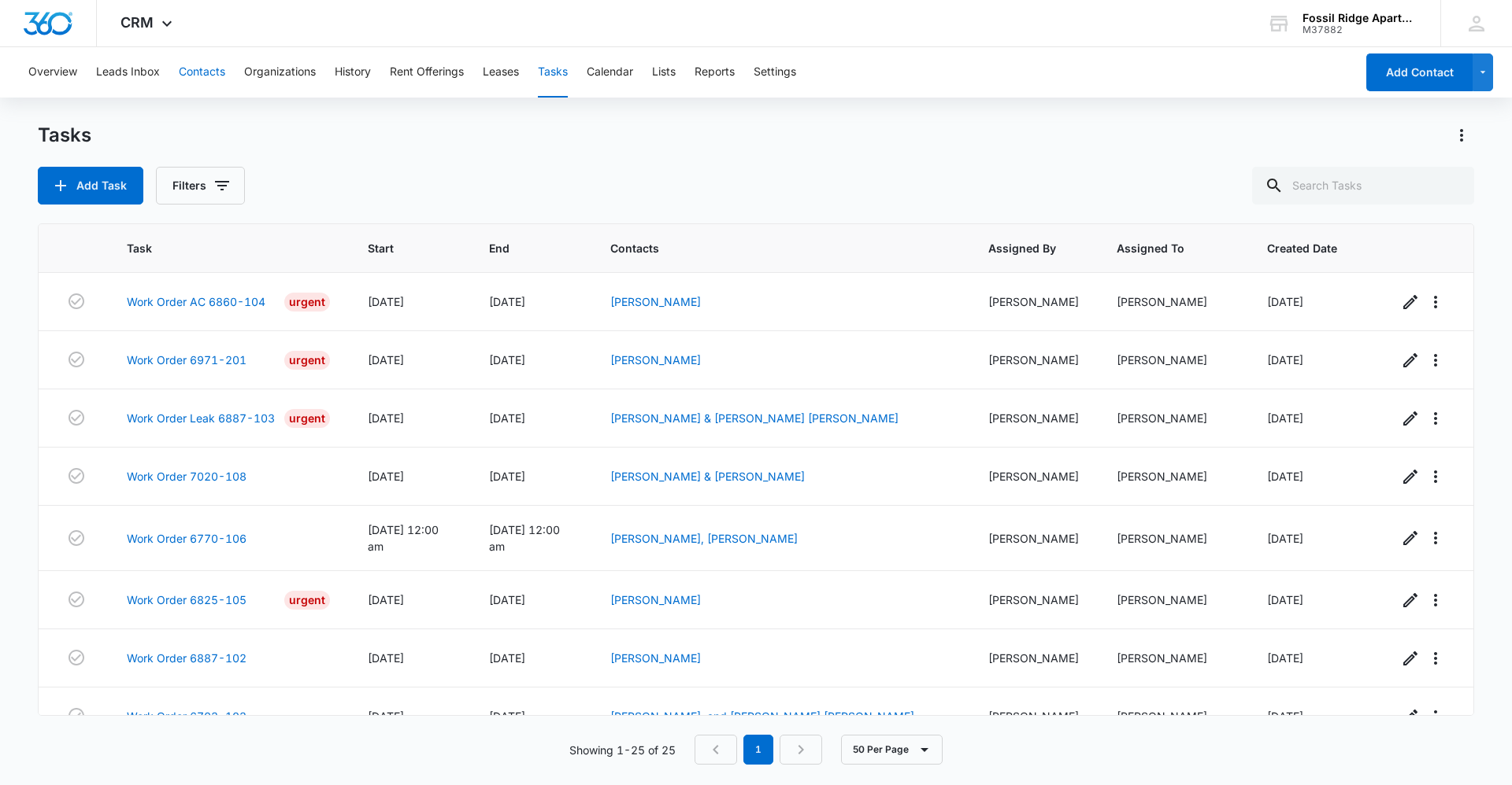
click at [192, 65] on button "Contacts" at bounding box center [202, 73] width 47 height 50
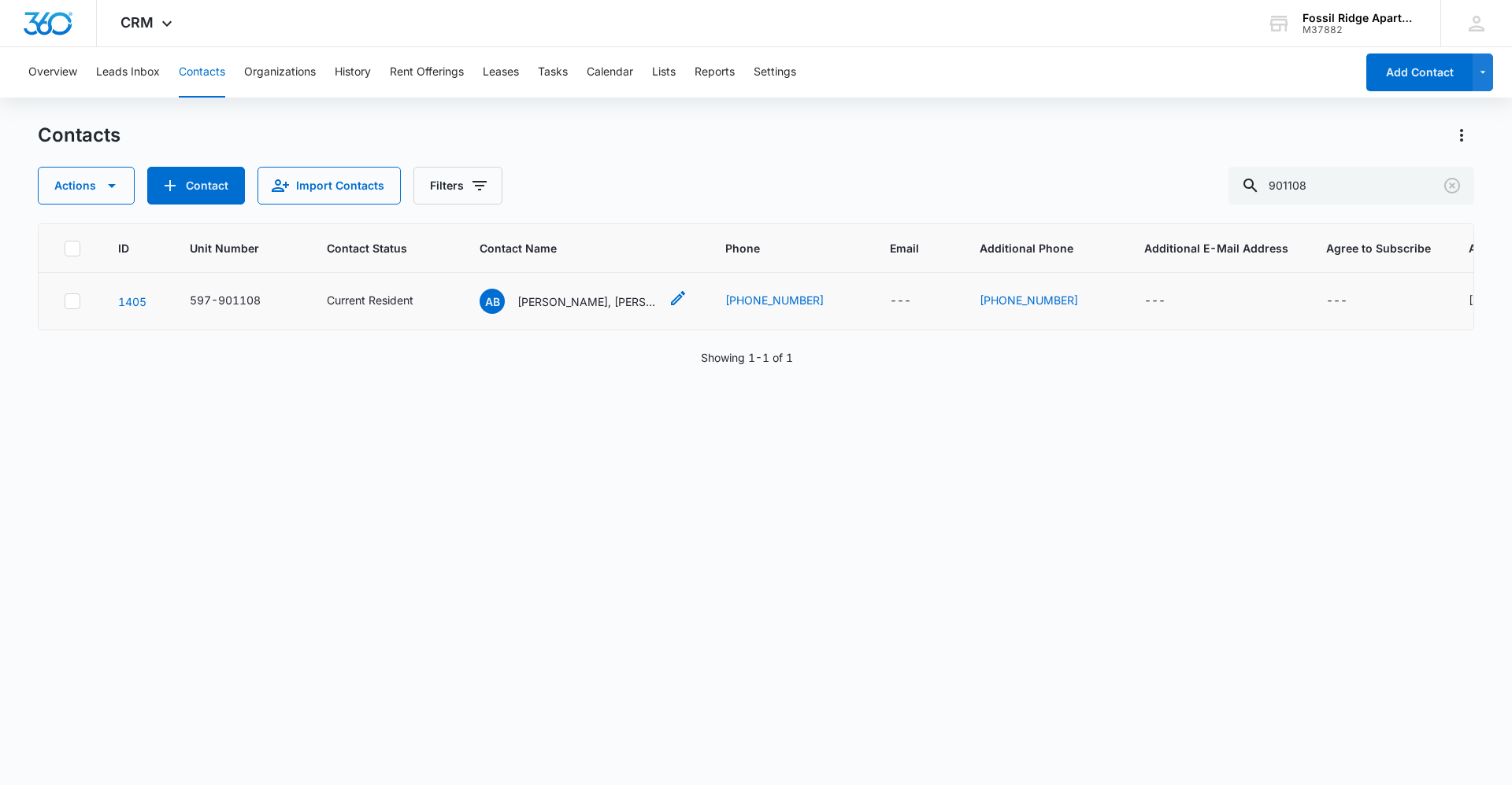
click at [595, 295] on p "[PERSON_NAME], [PERSON_NAME]" at bounding box center [588, 302] width 142 height 17
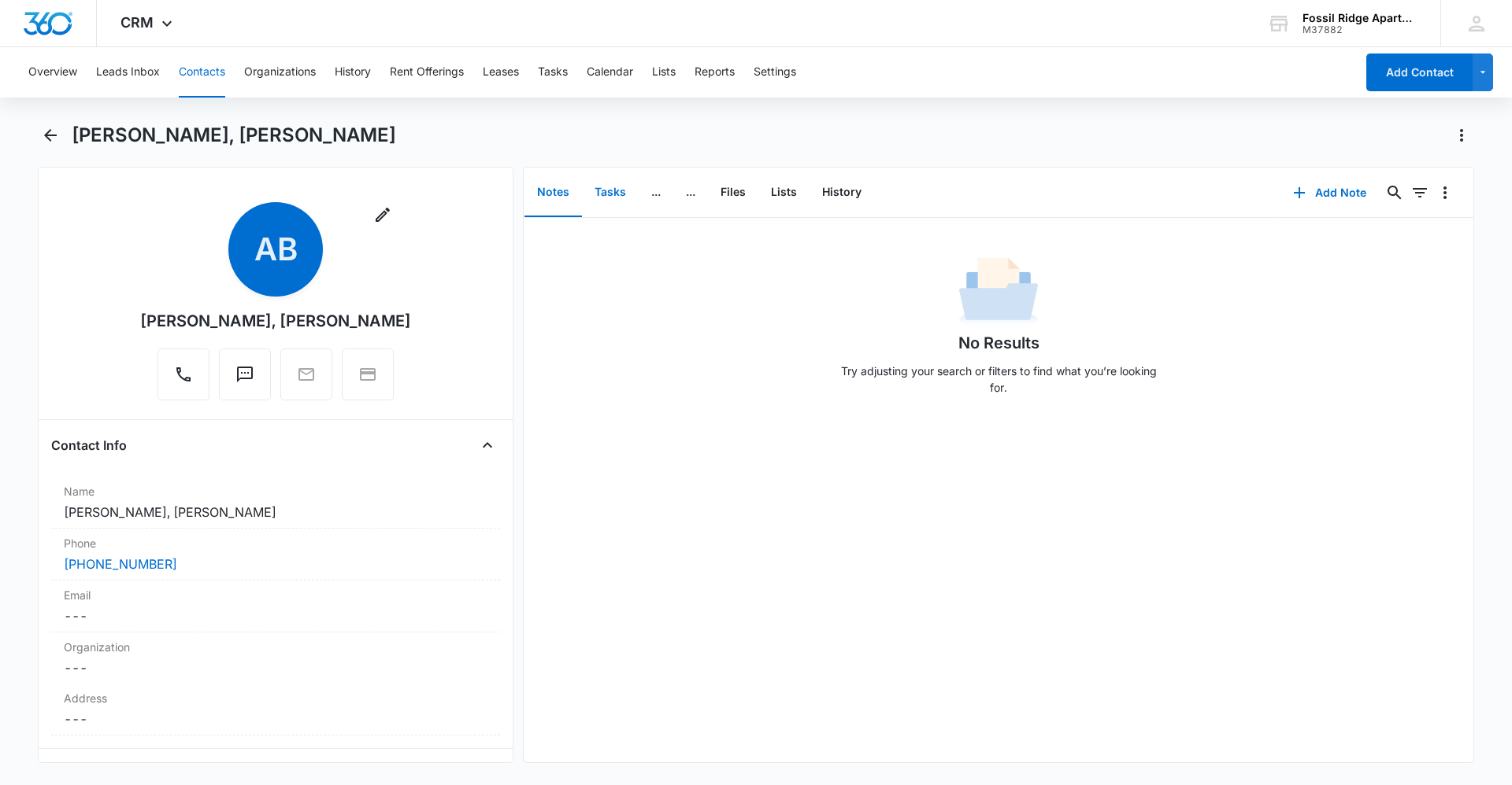
click at [613, 187] on button "Tasks" at bounding box center [610, 193] width 57 height 49
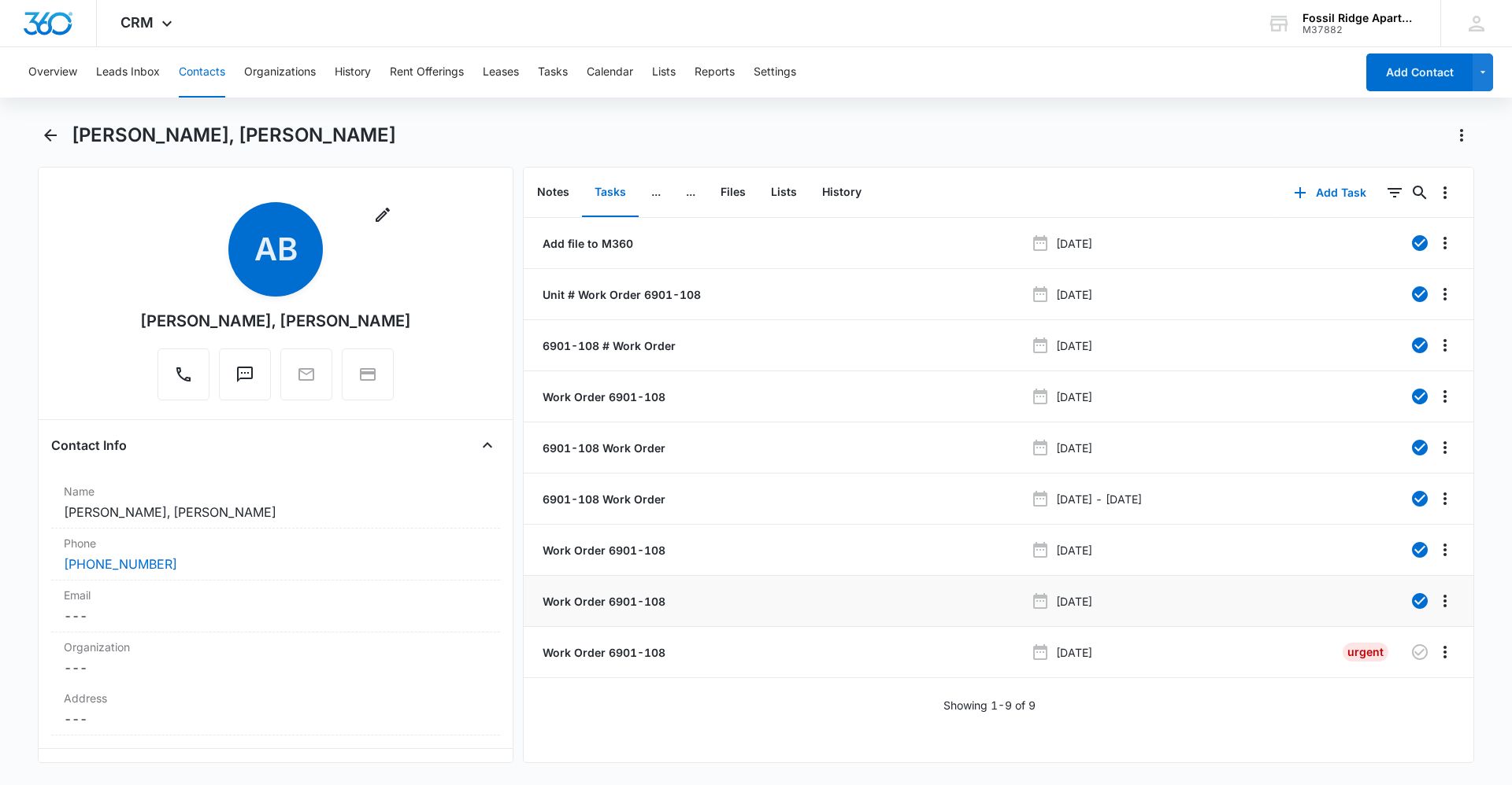
click at [1072, 601] on p "[DATE]" at bounding box center [1073, 602] width 36 height 17
click at [641, 593] on p "Work Order 6901-108" at bounding box center [602, 602] width 126 height 17
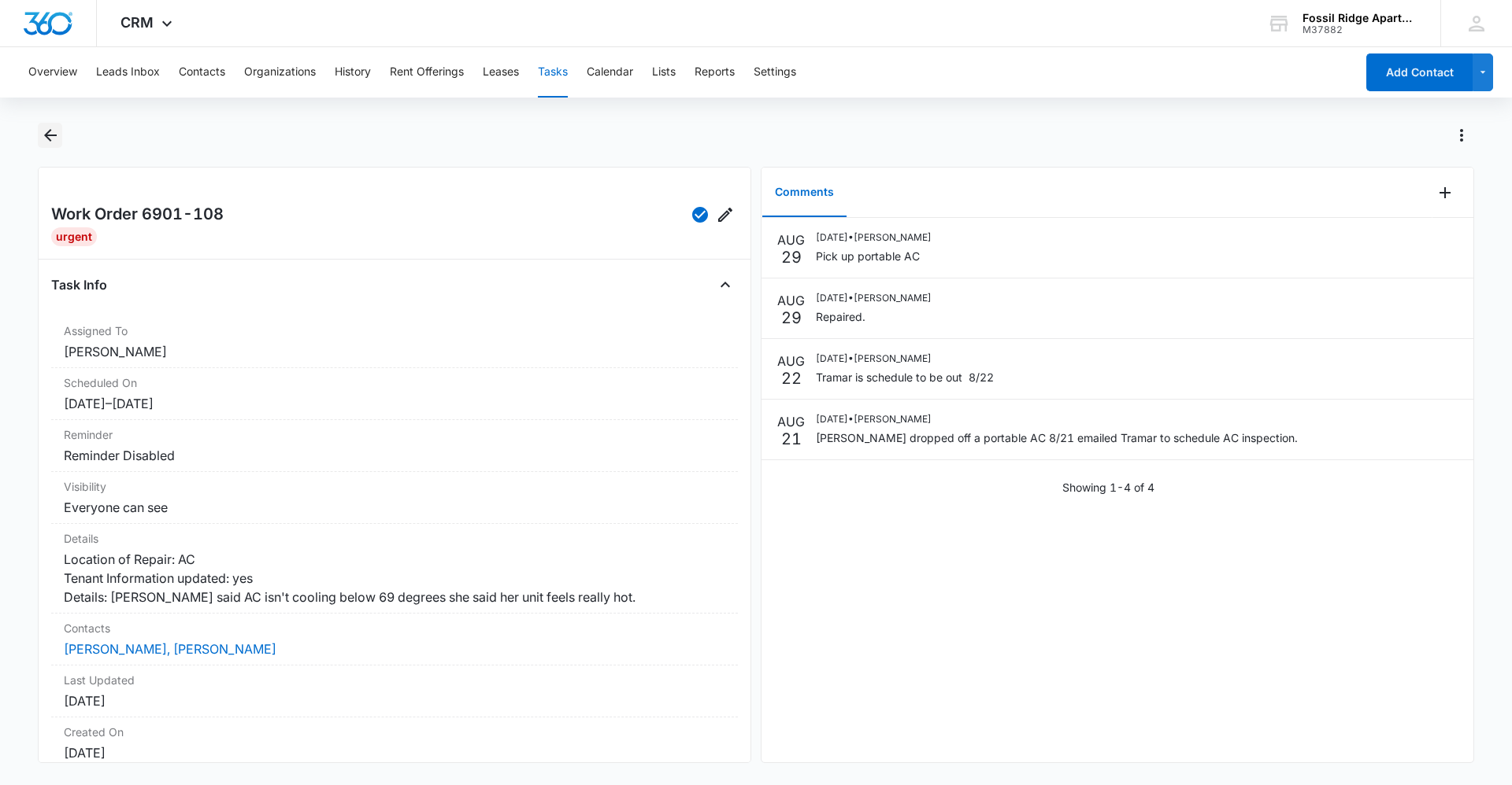
click at [47, 131] on icon "Back" at bounding box center [50, 136] width 19 height 19
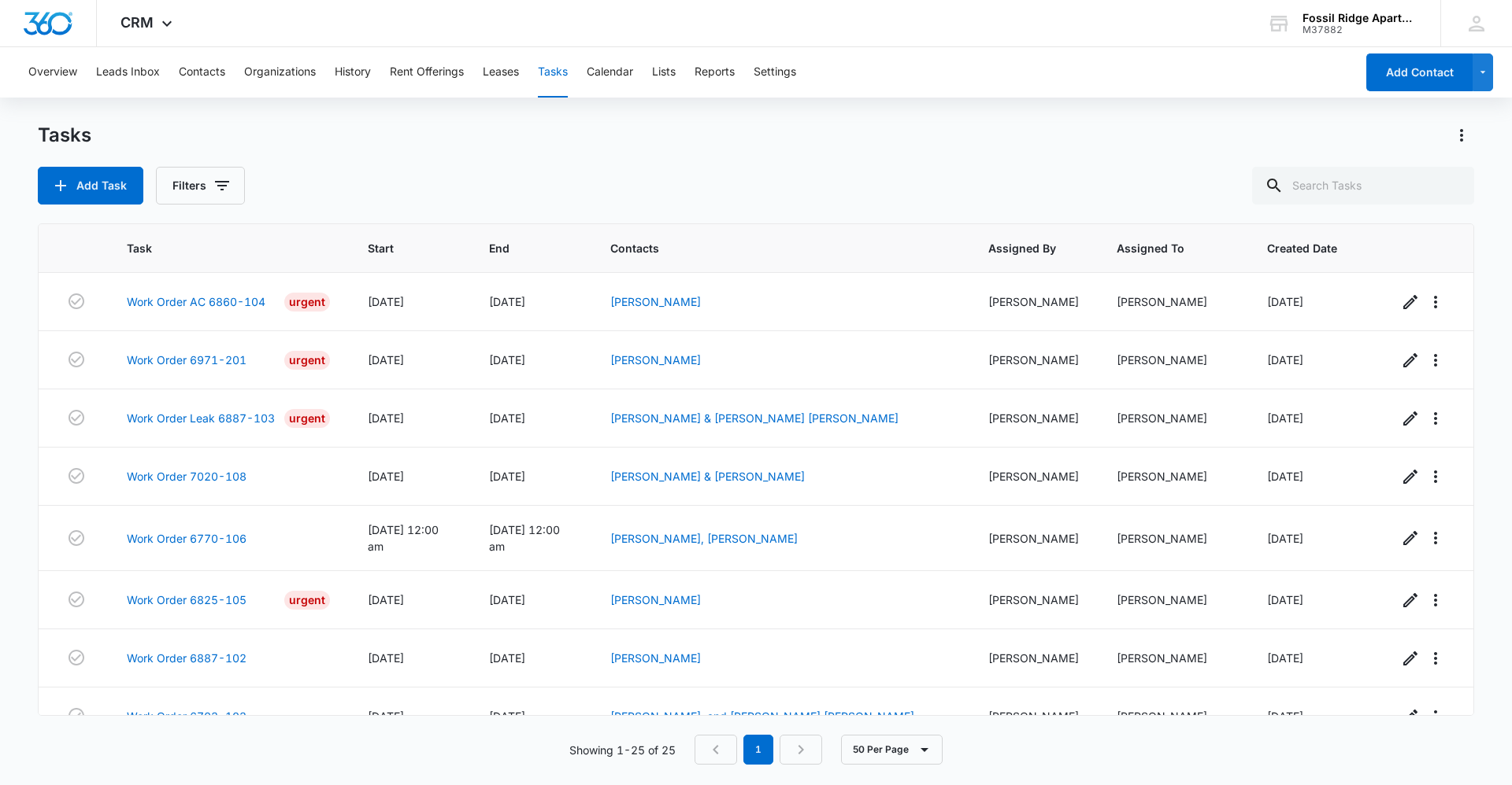
click at [228, 60] on div "Overview Leads Inbox Contacts Organizations History Rent Offerings Leases Tasks…" at bounding box center [686, 73] width 1336 height 50
click at [219, 69] on button "Contacts" at bounding box center [202, 73] width 47 height 50
